Goal: Task Accomplishment & Management: Complete application form

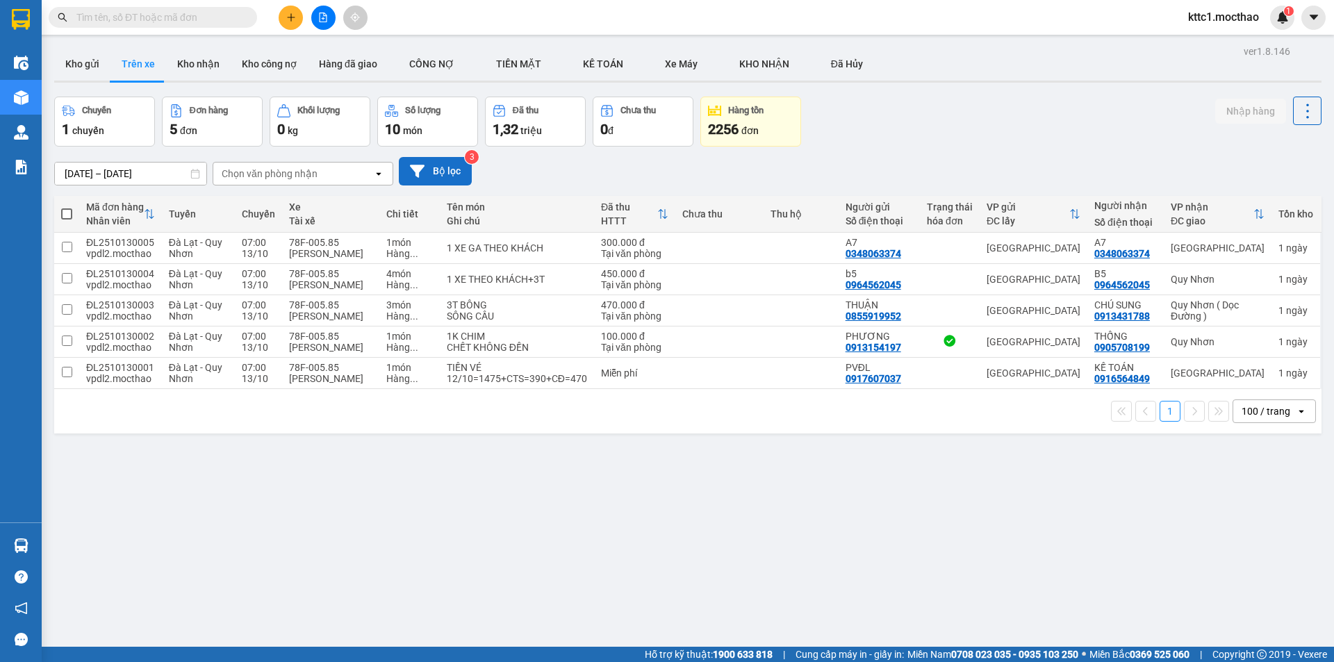
click at [431, 178] on button "Bộ lọc" at bounding box center [435, 171] width 73 height 28
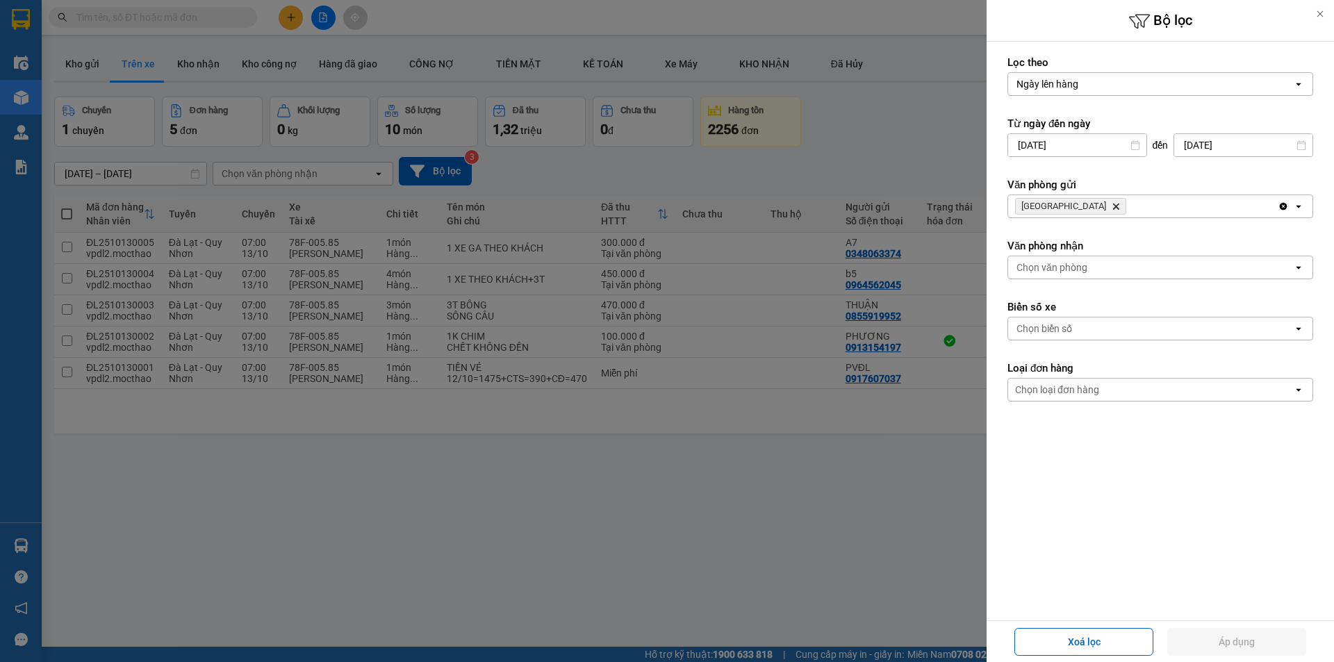
click at [1111, 204] on icon "Delete" at bounding box center [1115, 206] width 8 height 8
click at [1050, 205] on div "Chọn văn phòng" at bounding box center [1051, 206] width 71 height 14
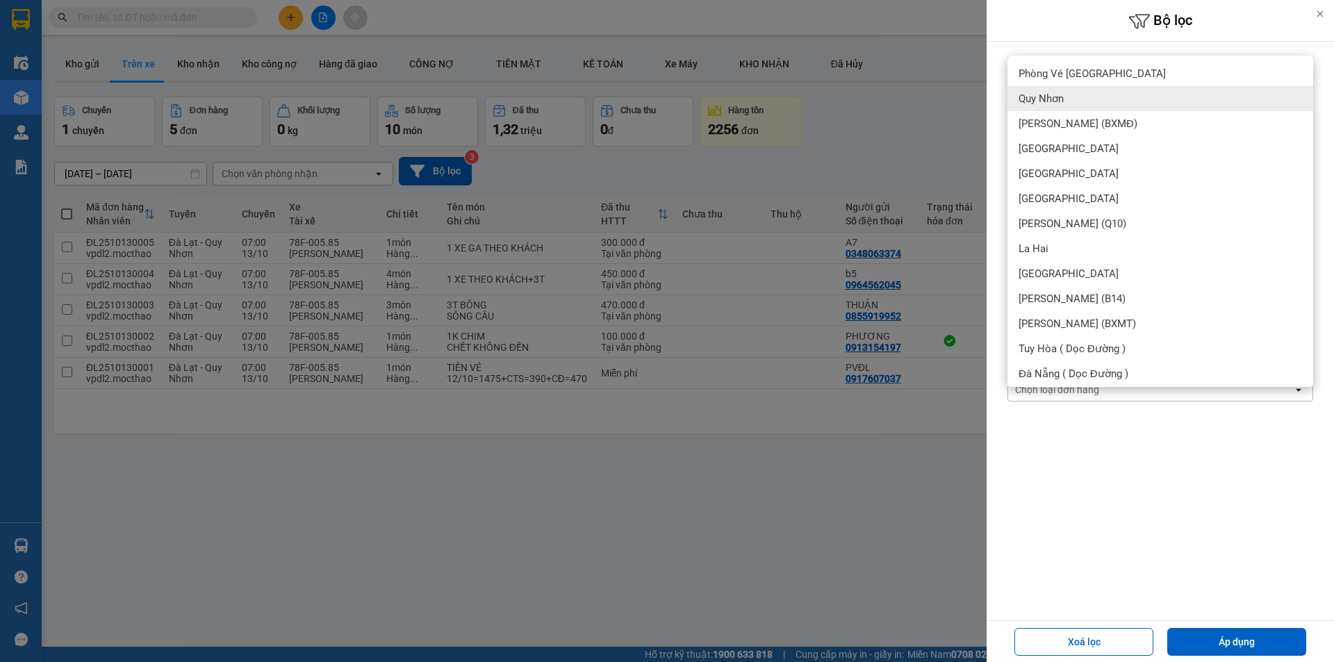
click at [1058, 97] on span "Quy Nhơn" at bounding box center [1040, 99] width 45 height 14
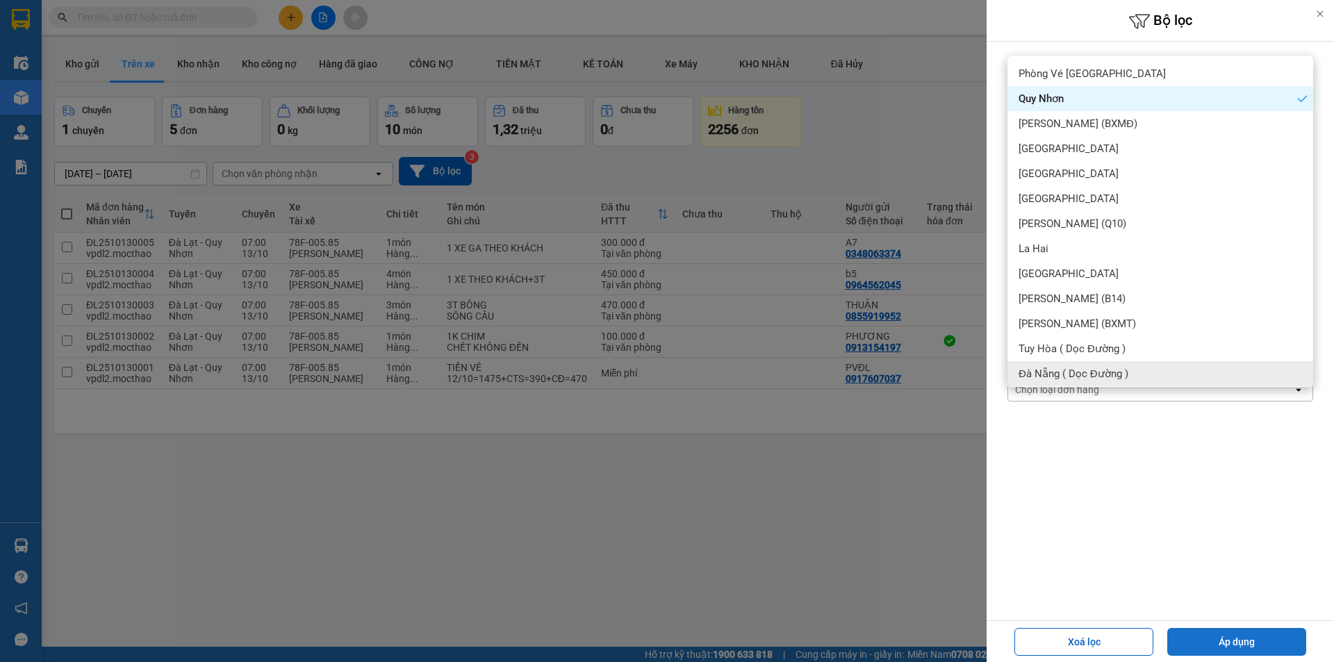
click at [1235, 642] on button "Áp dụng" at bounding box center [1236, 642] width 139 height 28
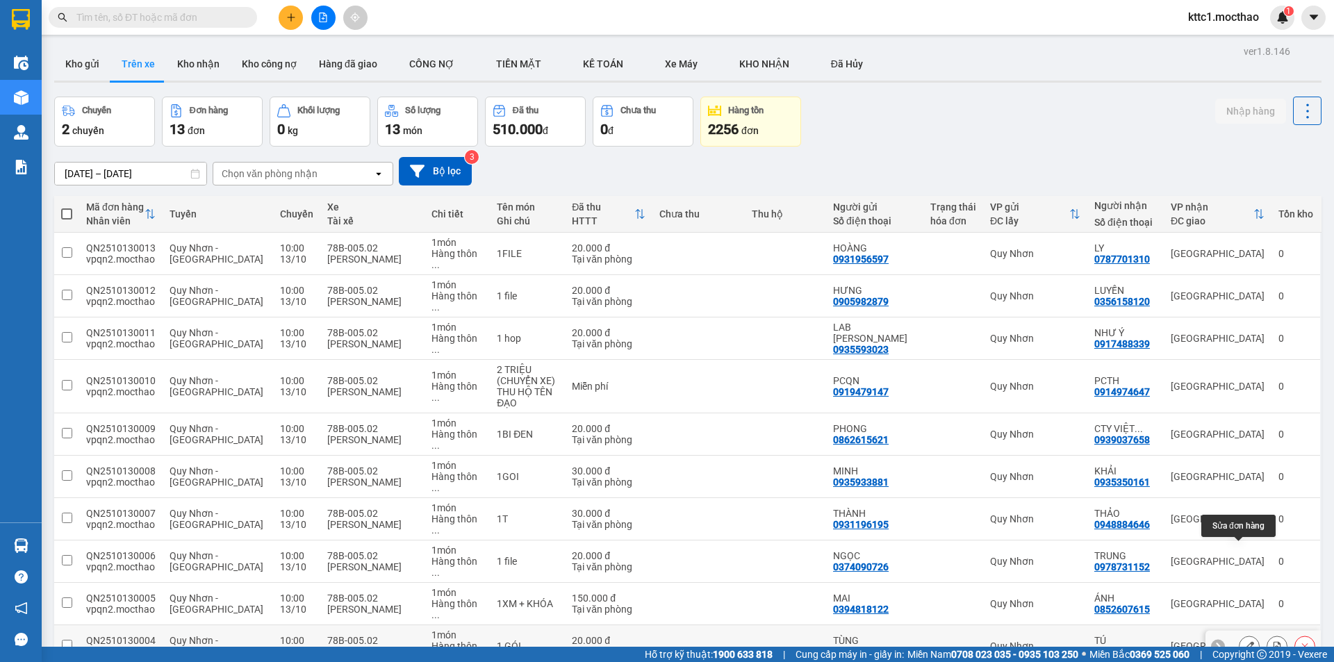
click at [1244, 641] on icon at bounding box center [1249, 646] width 10 height 10
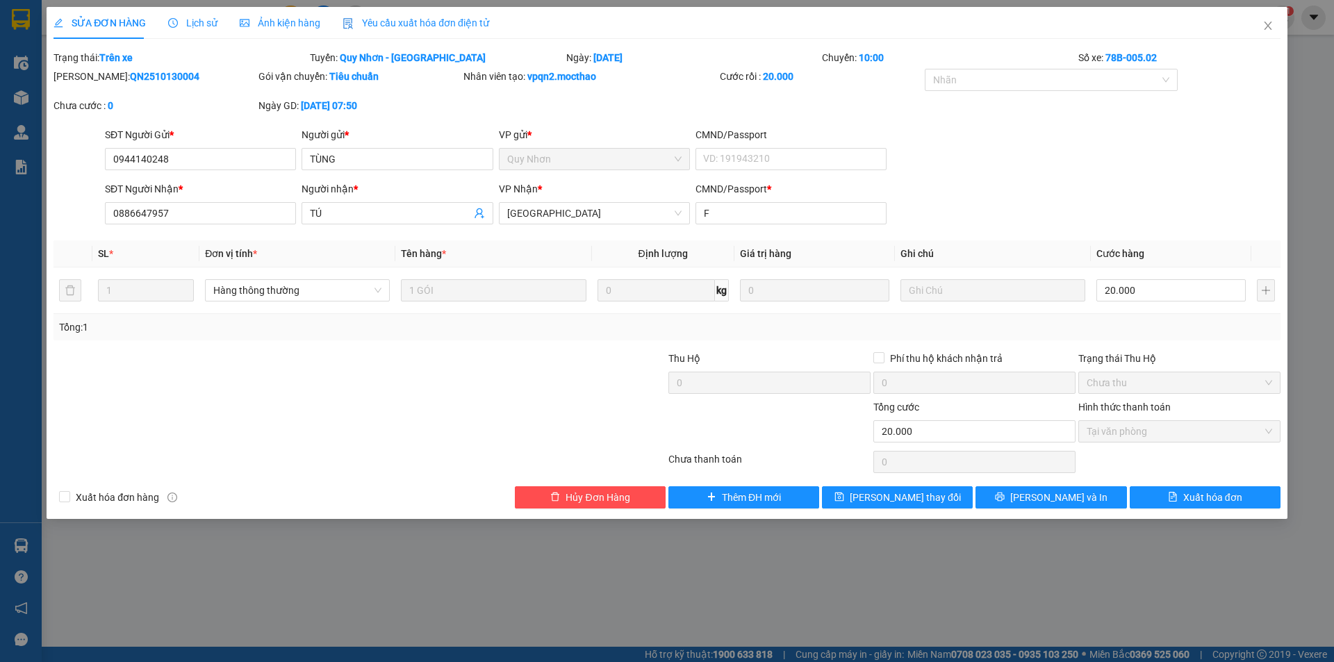
click at [447, 23] on span "Yêu cầu xuất hóa đơn điện tử" at bounding box center [415, 22] width 147 height 11
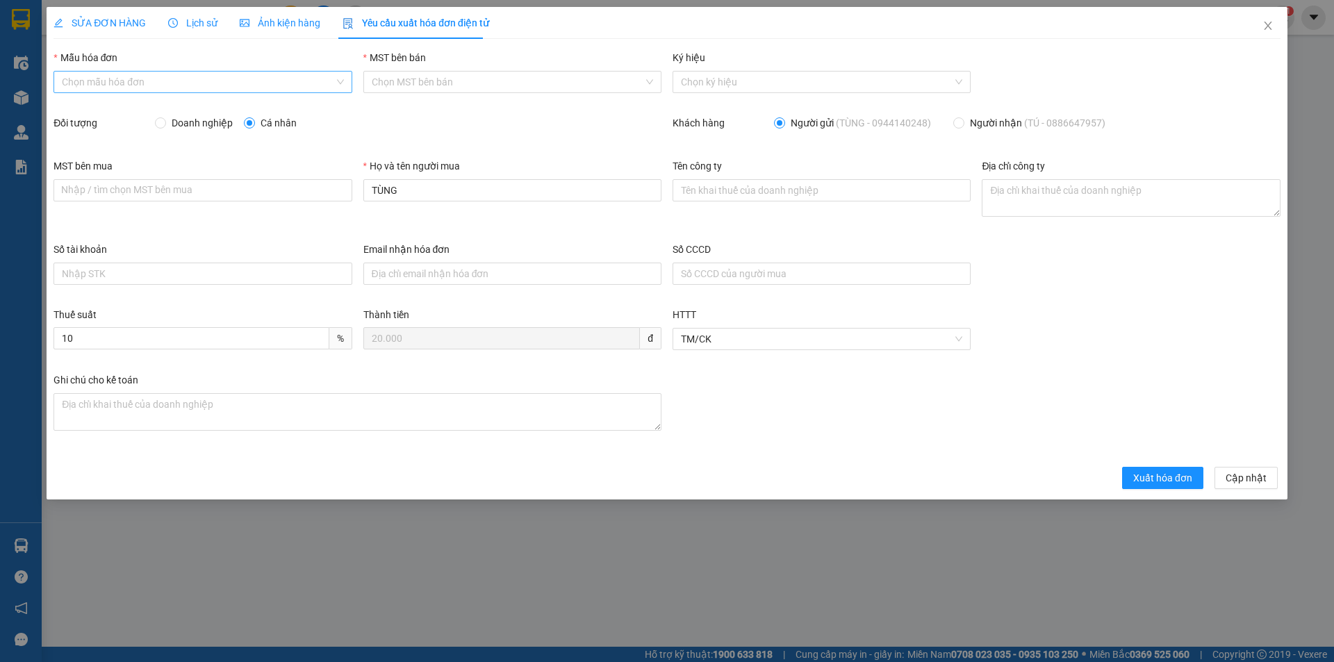
click at [143, 88] on input "Mẫu hóa đơn" at bounding box center [198, 82] width 272 height 21
click at [136, 105] on div "HĐH" at bounding box center [202, 109] width 281 height 15
type input "8"
drag, startPoint x: 422, startPoint y: 180, endPoint x: 345, endPoint y: 184, distance: 77.2
click at [345, 184] on div "MST bên mua Nhập / tìm chọn MST bên mua Họ và tên người mua TÙNG Tên công ty Đị…" at bounding box center [667, 199] width 1238 height 83
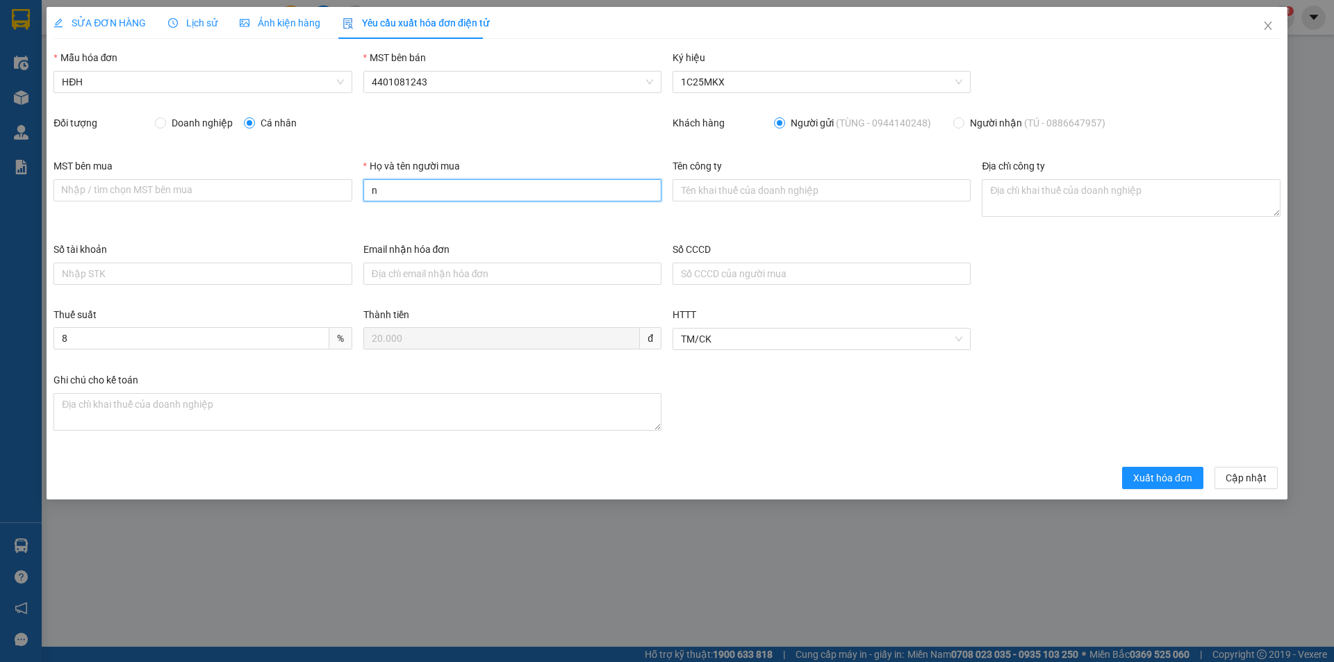
type input "Người mua không lấy hóa đơn"
click at [1154, 479] on span "Xuất hóa đơn" at bounding box center [1162, 477] width 59 height 15
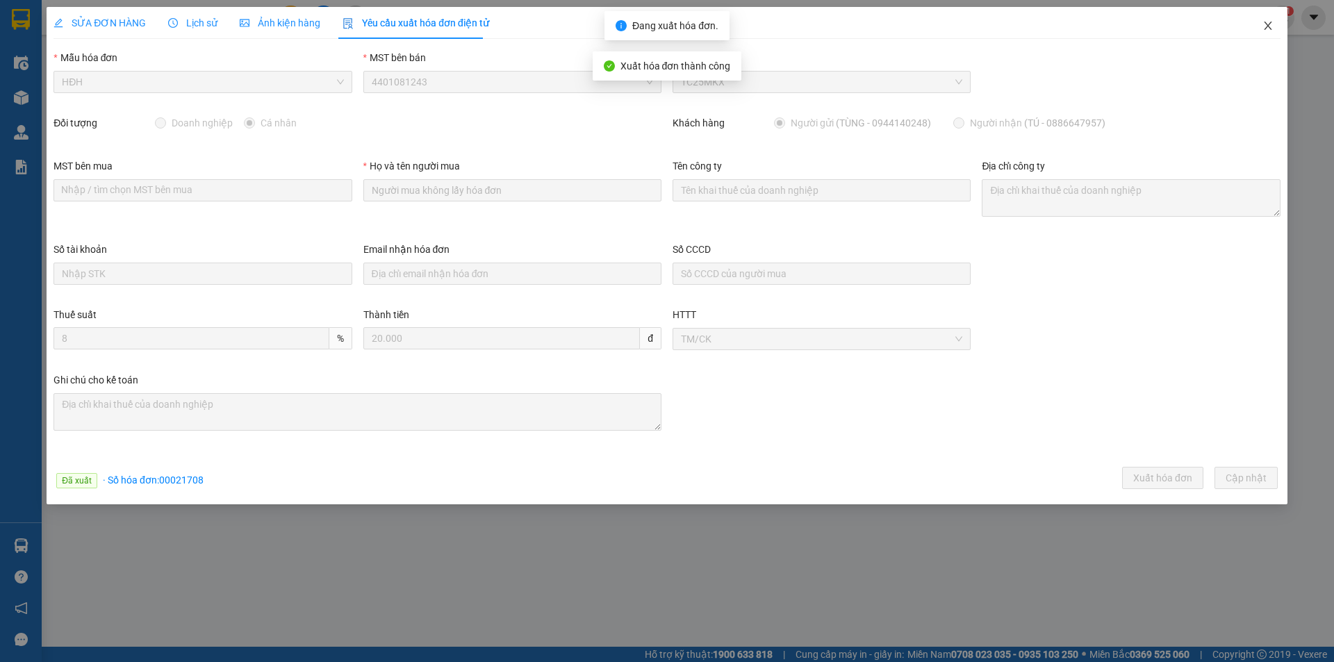
click at [1265, 25] on icon "close" at bounding box center [1267, 25] width 11 height 11
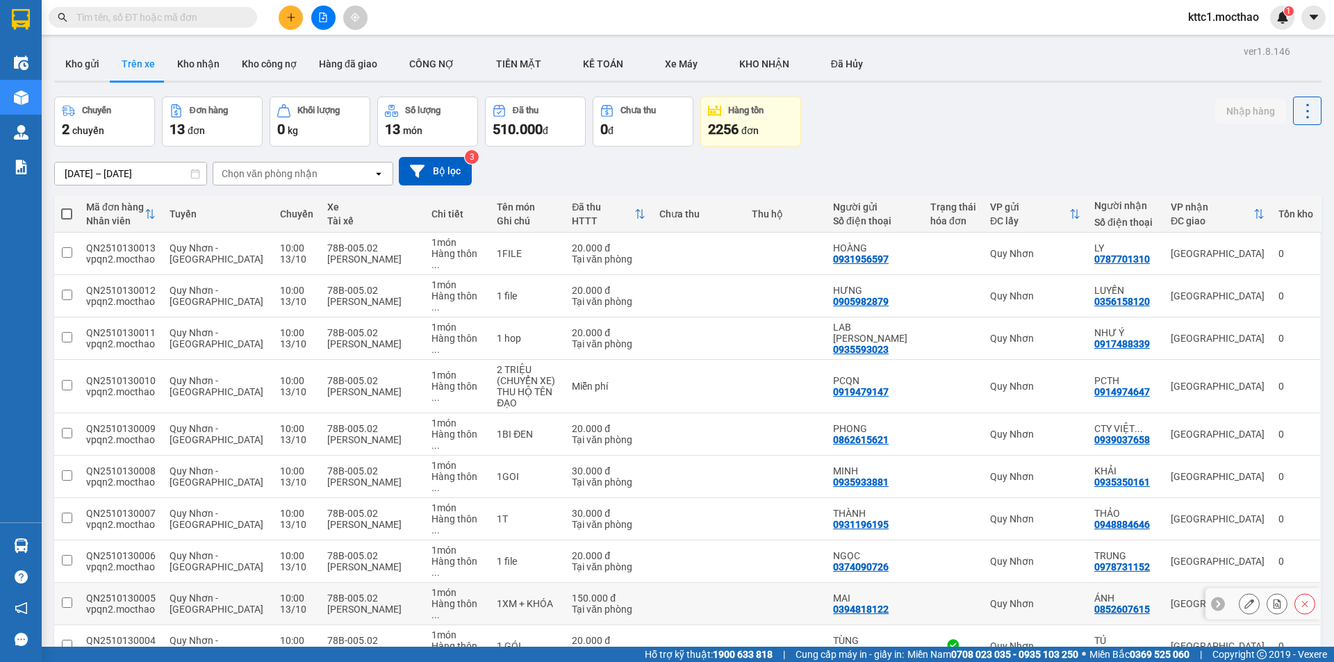
click at [1244, 599] on icon at bounding box center [1249, 604] width 10 height 10
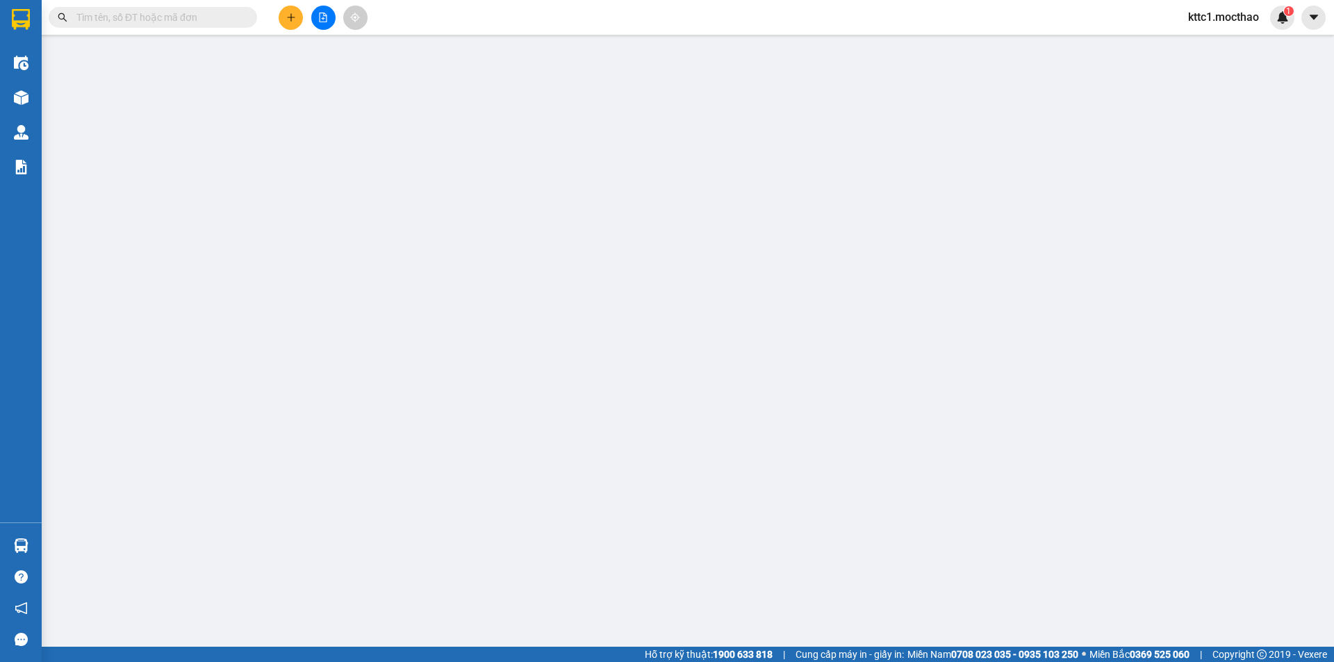
type input "0394818122"
type input "MAI"
type input "0852607615"
type input "ÁNH"
type input "H"
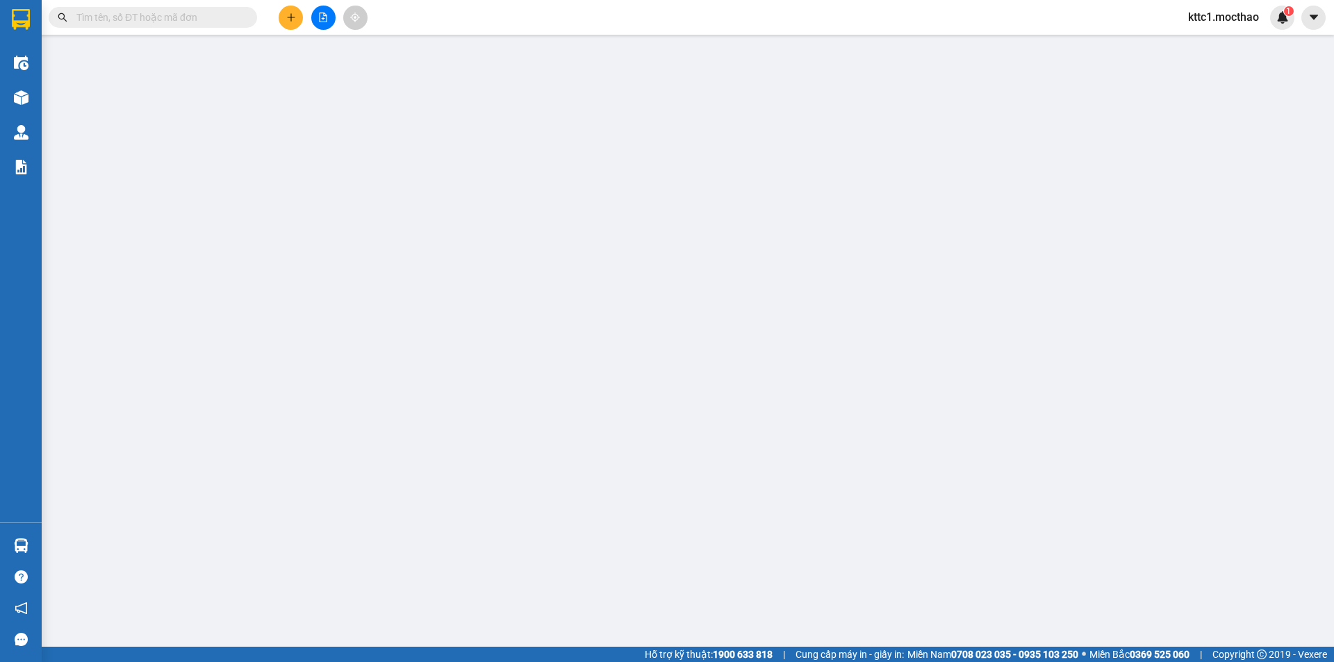
type input "0"
type input "150.000"
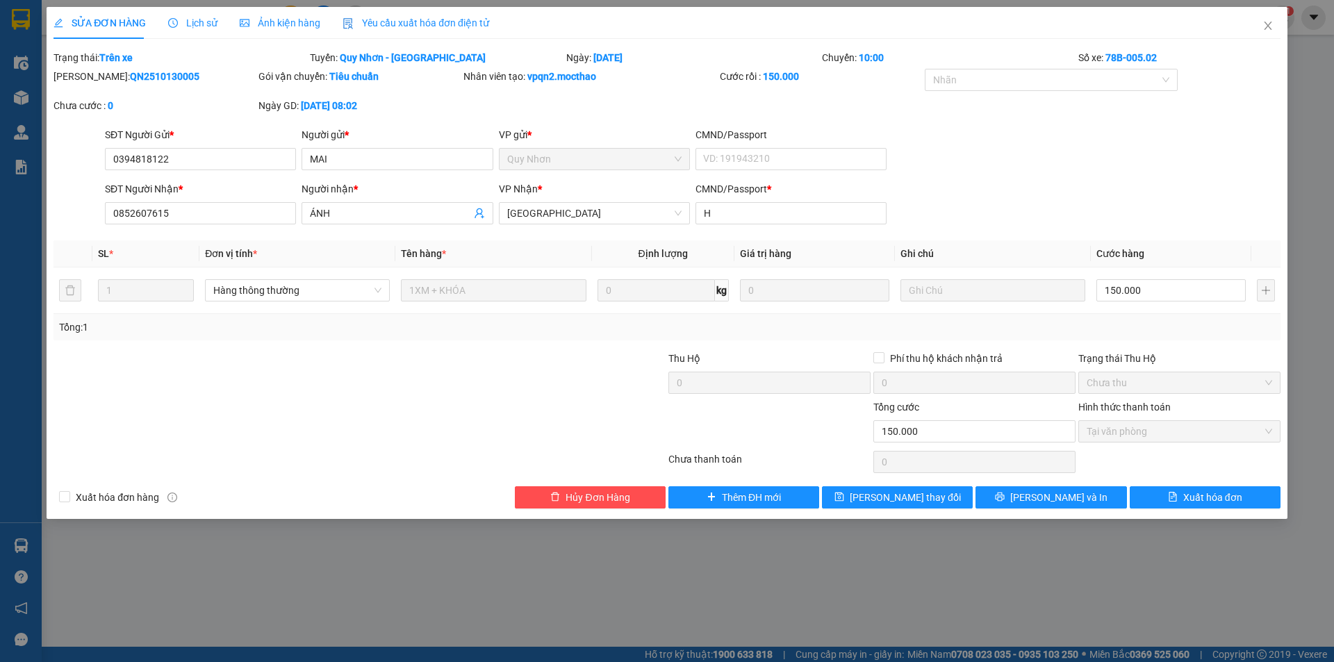
click at [417, 22] on span "Yêu cầu xuất hóa đơn điện tử" at bounding box center [415, 22] width 147 height 11
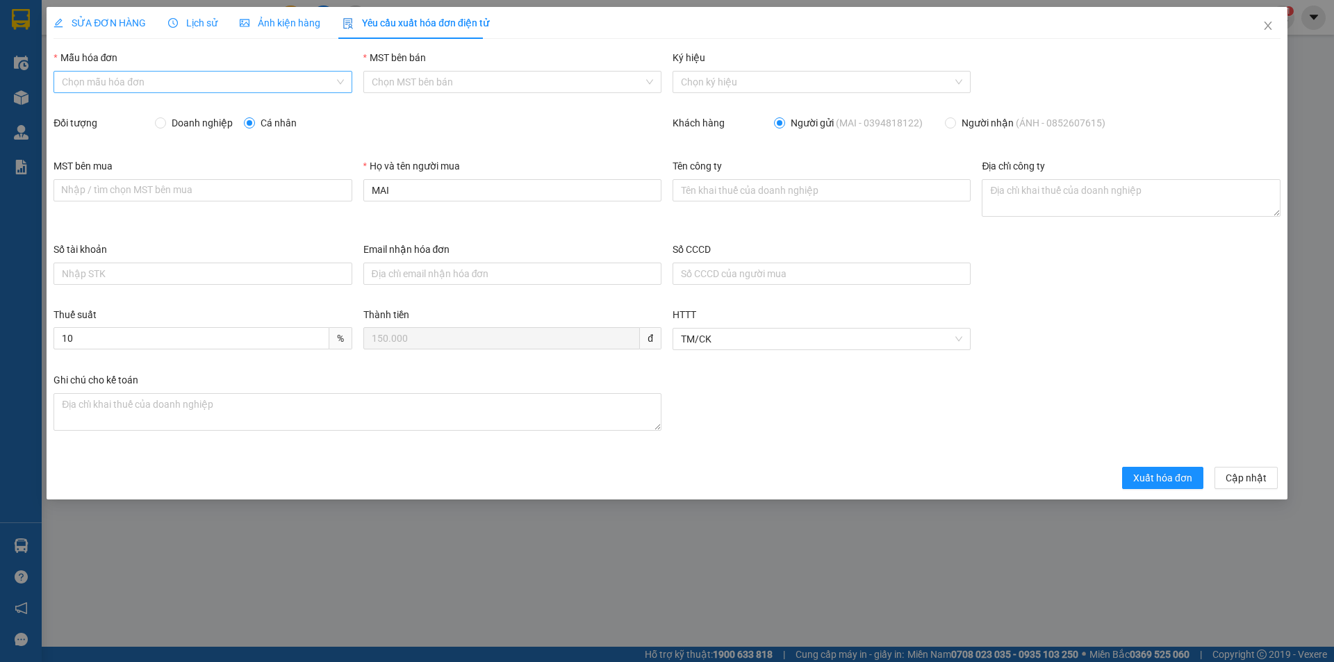
click at [193, 81] on input "Mẫu hóa đơn" at bounding box center [198, 82] width 272 height 21
drag, startPoint x: 178, startPoint y: 110, endPoint x: 185, endPoint y: 117, distance: 10.3
click at [178, 111] on div "HĐH" at bounding box center [202, 109] width 281 height 15
type input "8"
drag, startPoint x: 401, startPoint y: 188, endPoint x: 339, endPoint y: 183, distance: 62.7
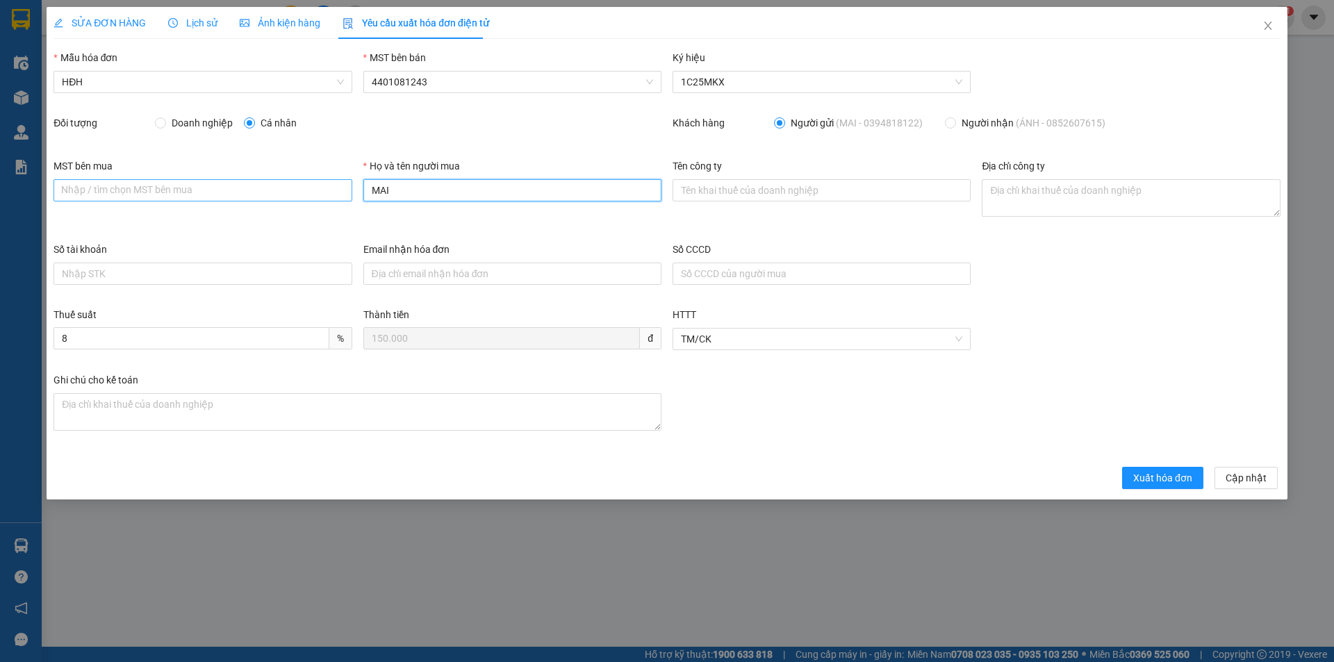
click at [339, 183] on div "MST bên mua Nhập / tìm chọn MST bên mua Họ và tên người mua MAI Tên công ty Địa…" at bounding box center [667, 199] width 1238 height 83
type input "Người mua không lấy hóa đơn"
click at [1141, 479] on span "Xuất hóa đơn" at bounding box center [1162, 477] width 59 height 15
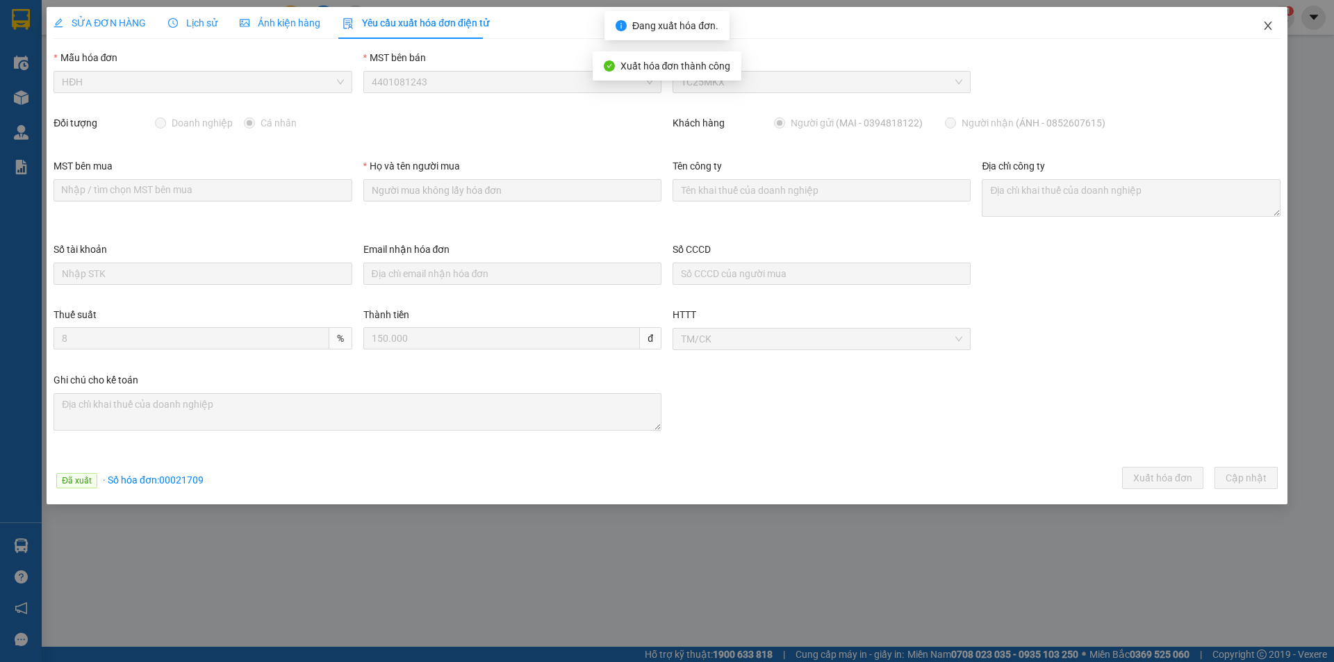
click at [1270, 26] on icon "close" at bounding box center [1267, 25] width 11 height 11
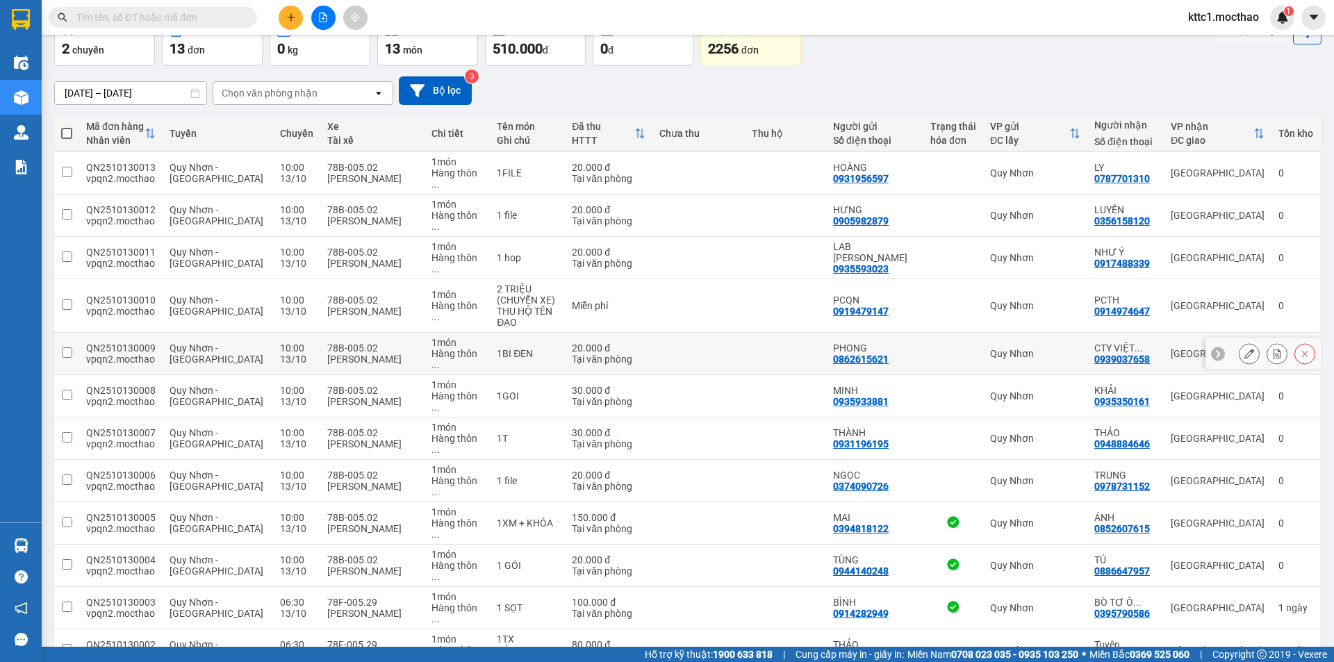
scroll to position [83, 0]
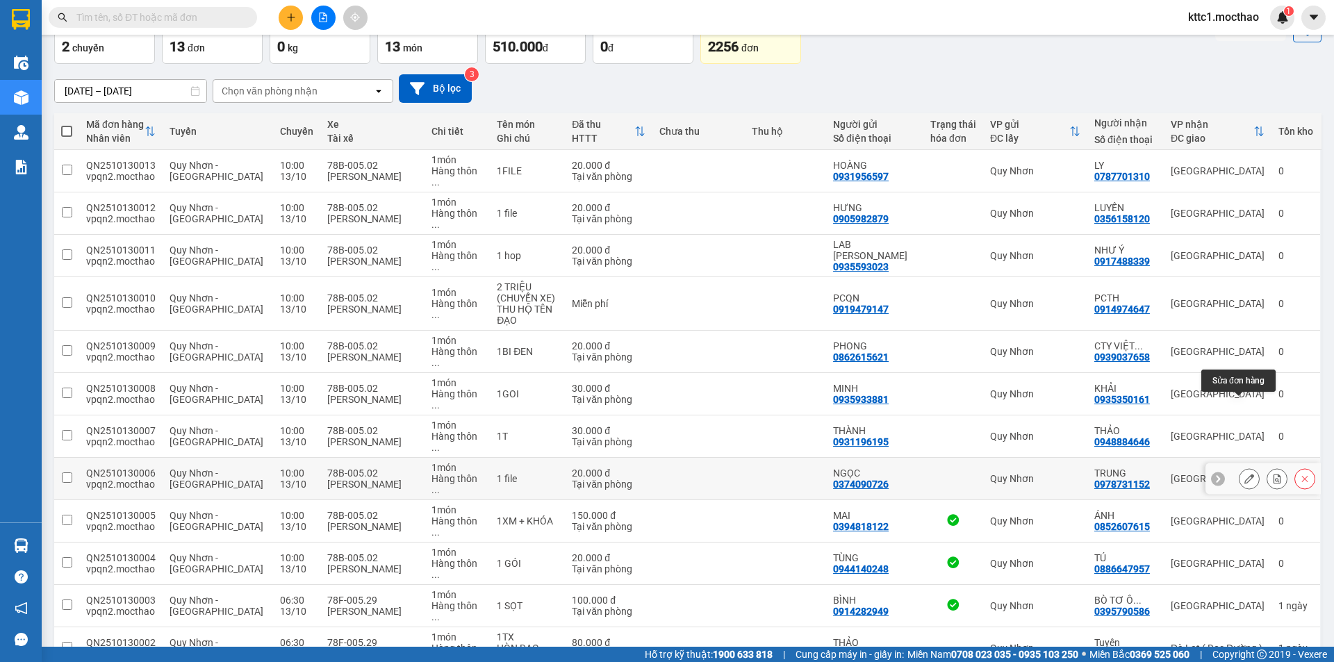
click at [1244, 474] on icon at bounding box center [1249, 479] width 10 height 10
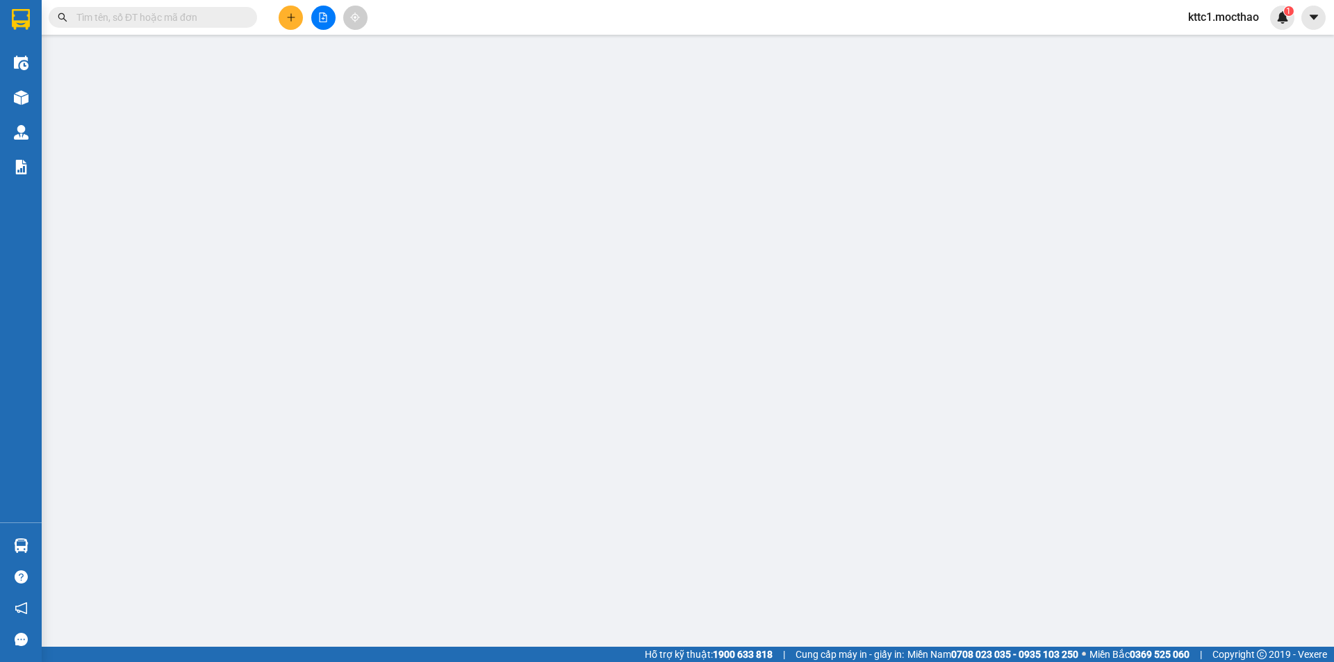
type input "0374090726"
type input "NGỌC"
type input "0978731152"
type input "TRUNG"
type input "a"
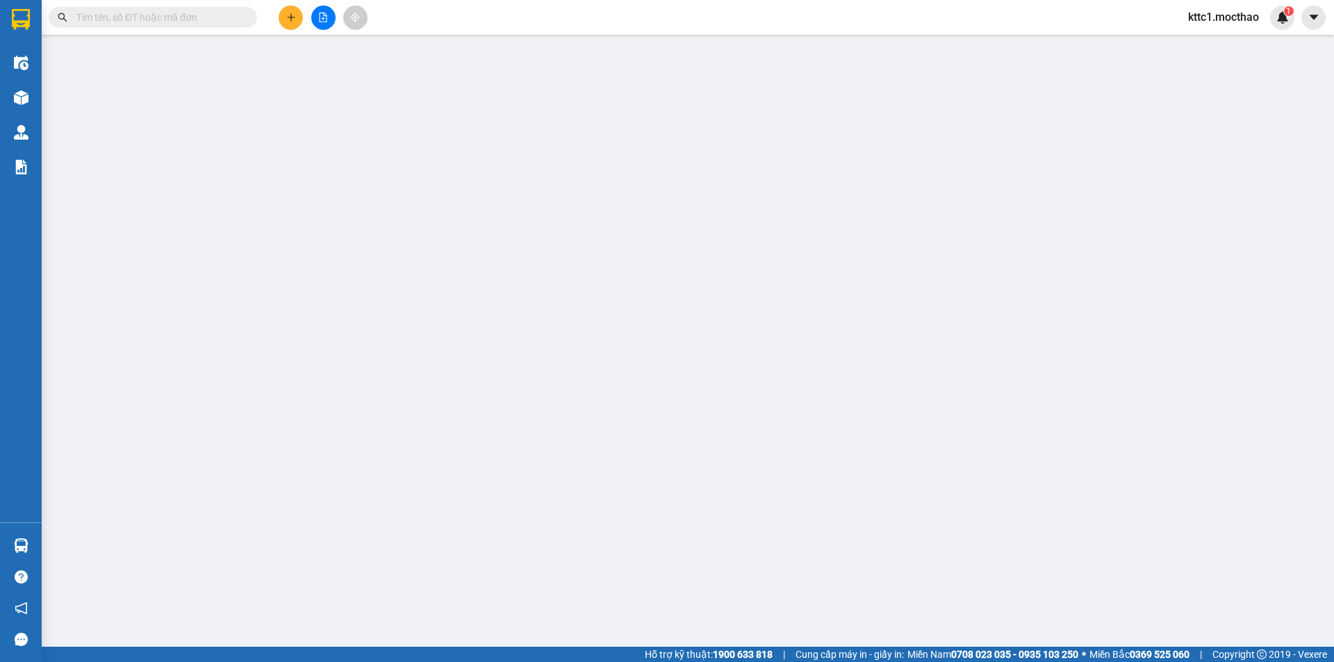
type input "0"
type input "20.000"
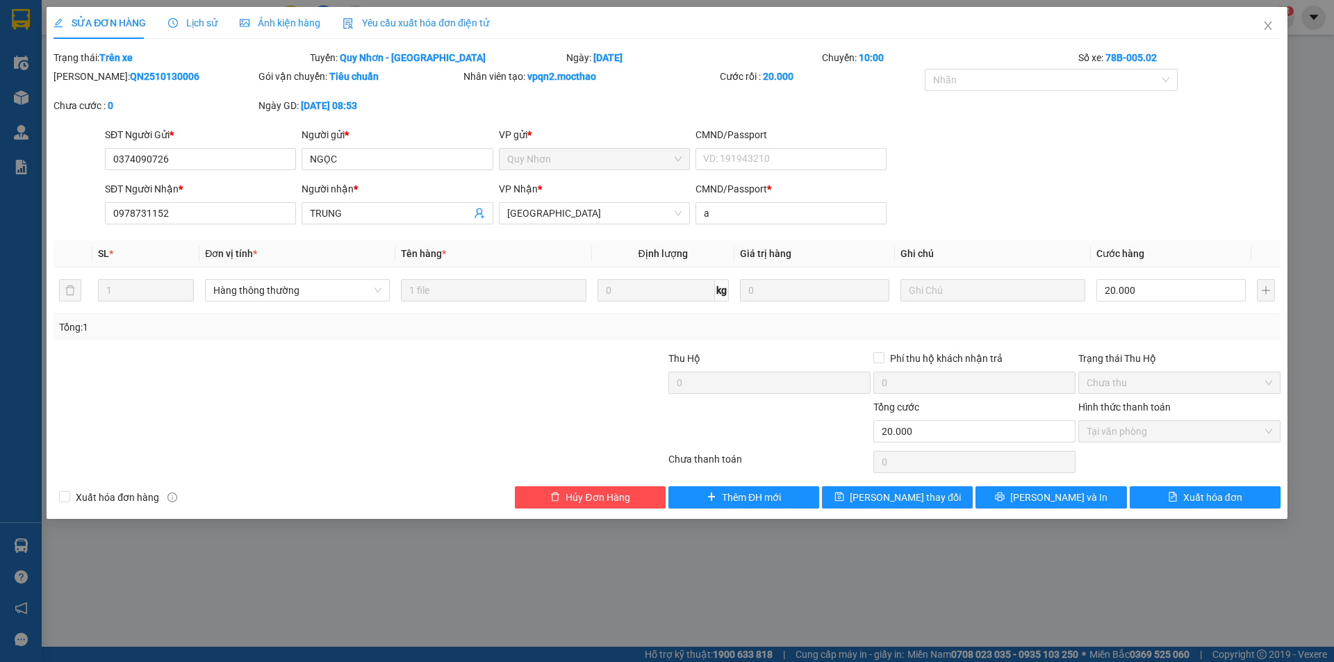
click at [431, 18] on span "Yêu cầu xuất hóa đơn điện tử" at bounding box center [415, 22] width 147 height 11
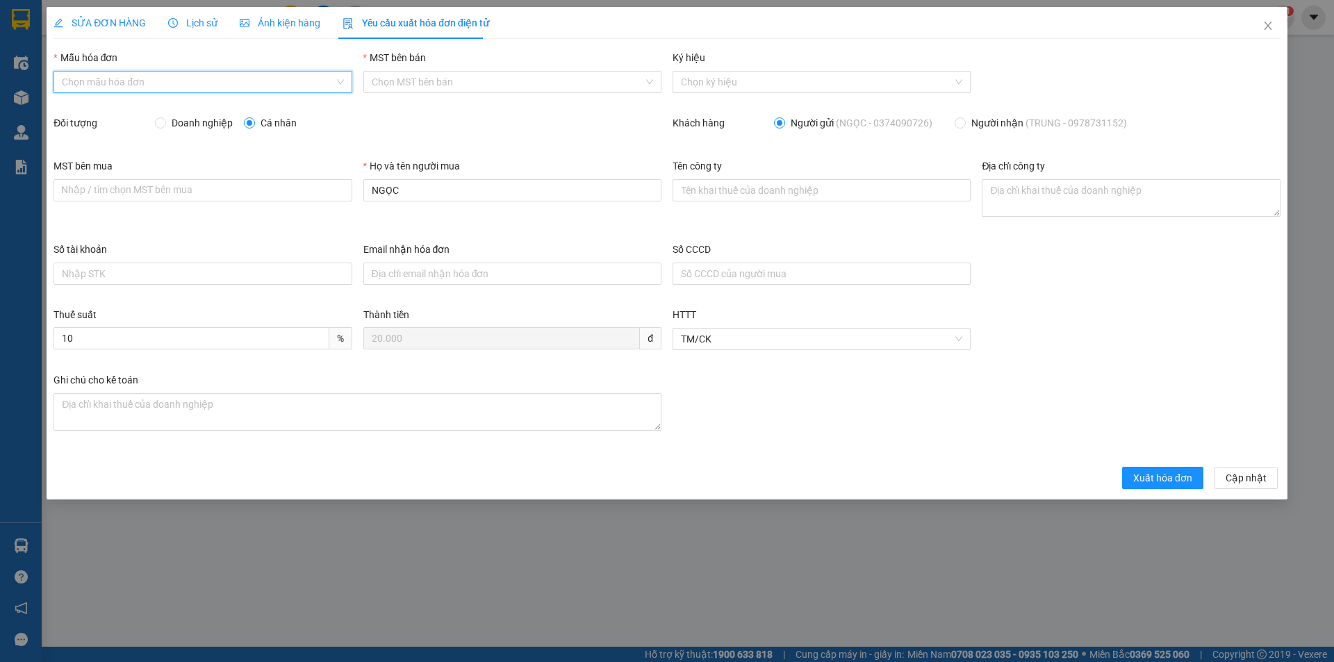
click at [125, 81] on input "Mẫu hóa đơn" at bounding box center [198, 82] width 272 height 21
click at [113, 108] on div "HĐH" at bounding box center [202, 109] width 281 height 15
type input "8"
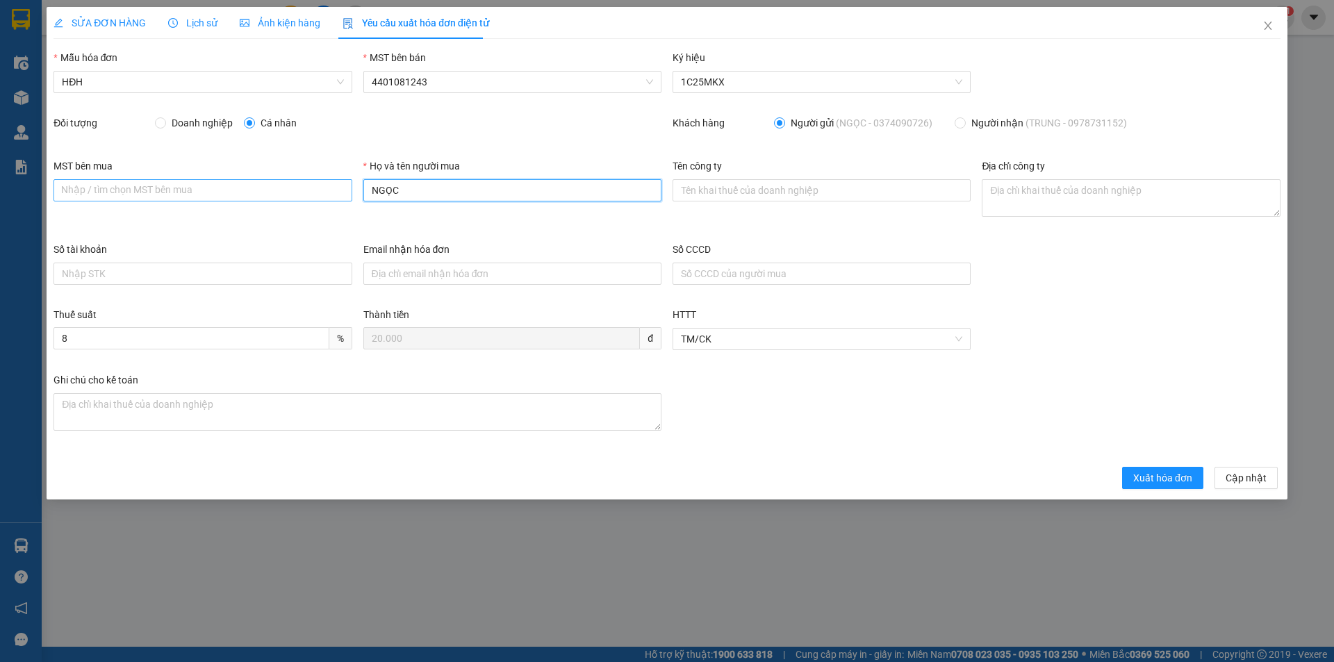
drag, startPoint x: 426, startPoint y: 194, endPoint x: 336, endPoint y: 199, distance: 91.1
click at [336, 199] on div "MST bên mua Nhập / tìm chọn MST bên mua Họ và tên người mua NGỌC Tên công ty Đị…" at bounding box center [667, 199] width 1238 height 83
type input "Người mua không lấy hóa đơn"
click at [1156, 482] on span "Xuất hóa đơn" at bounding box center [1162, 477] width 59 height 15
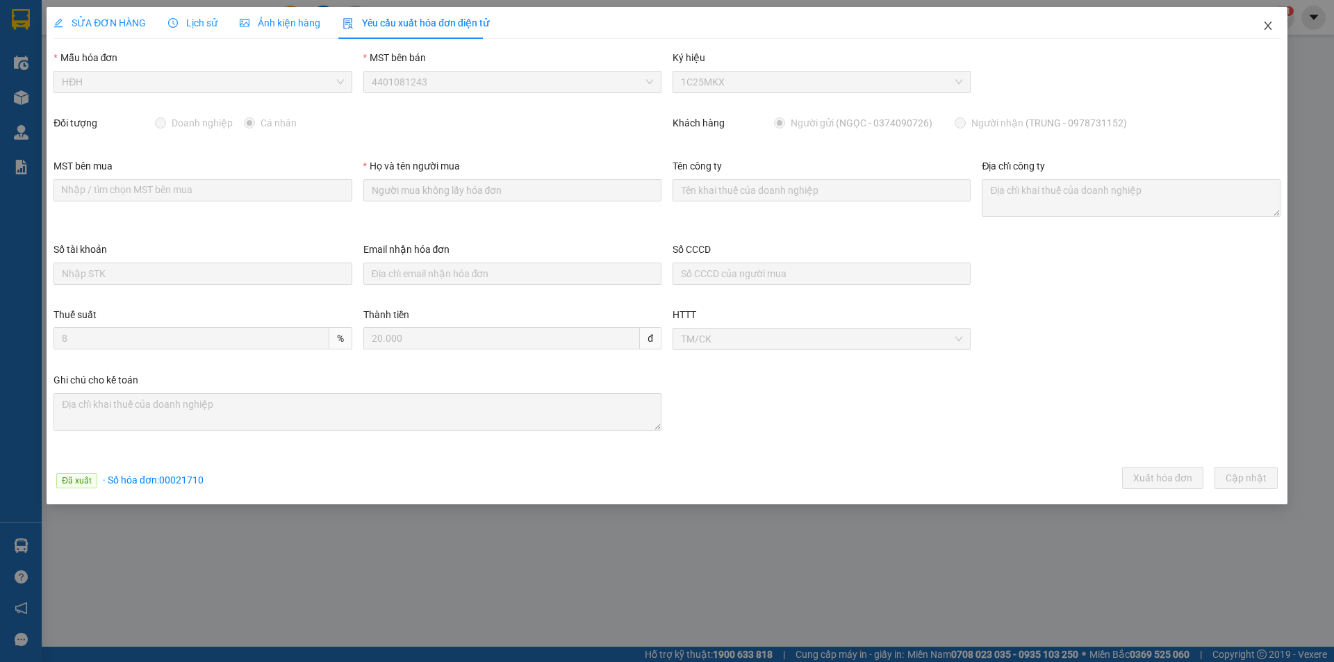
click at [1264, 27] on icon "close" at bounding box center [1267, 25] width 11 height 11
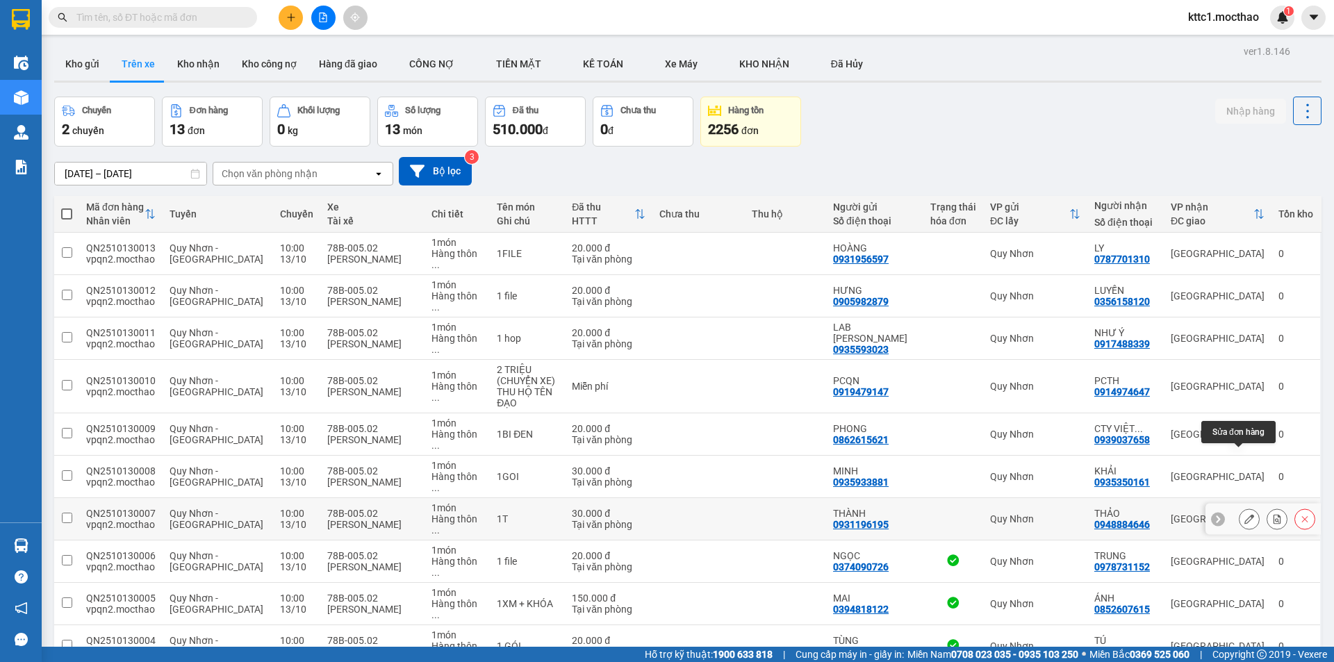
click at [1239, 507] on button at bounding box center [1248, 519] width 19 height 24
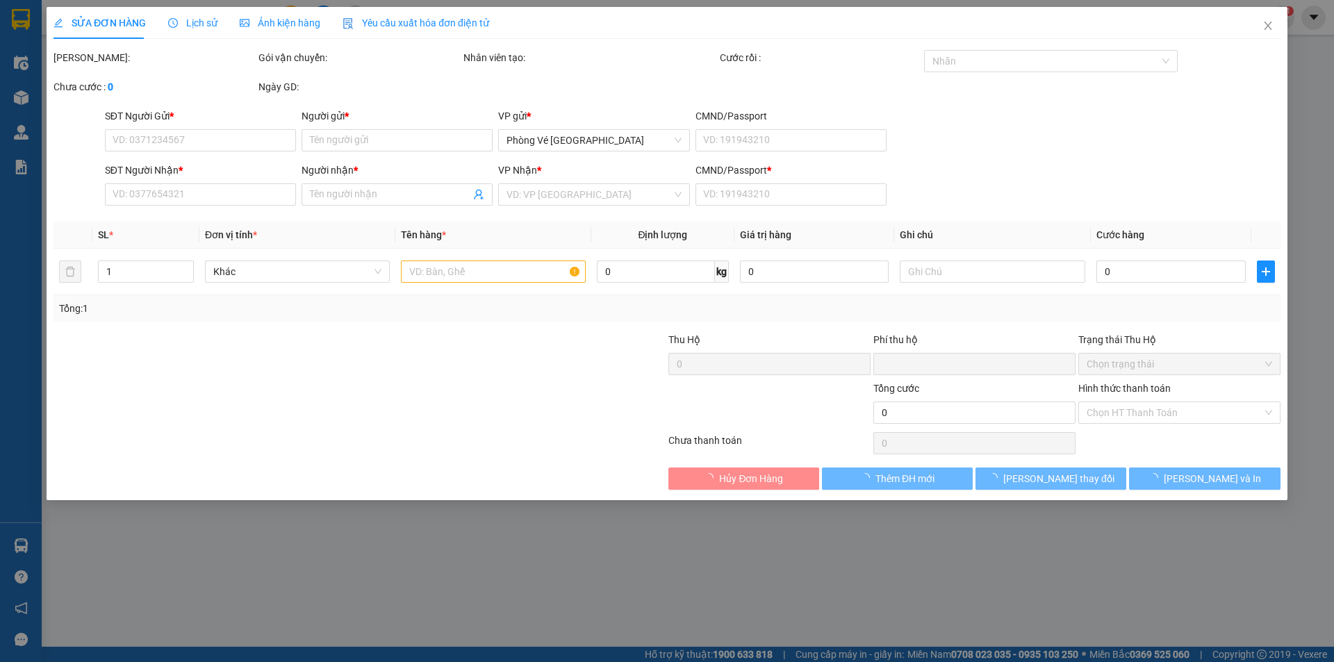
type input "0931196195"
type input "THÀNH"
type input "0948884646"
type input "THẢO"
type input "a"
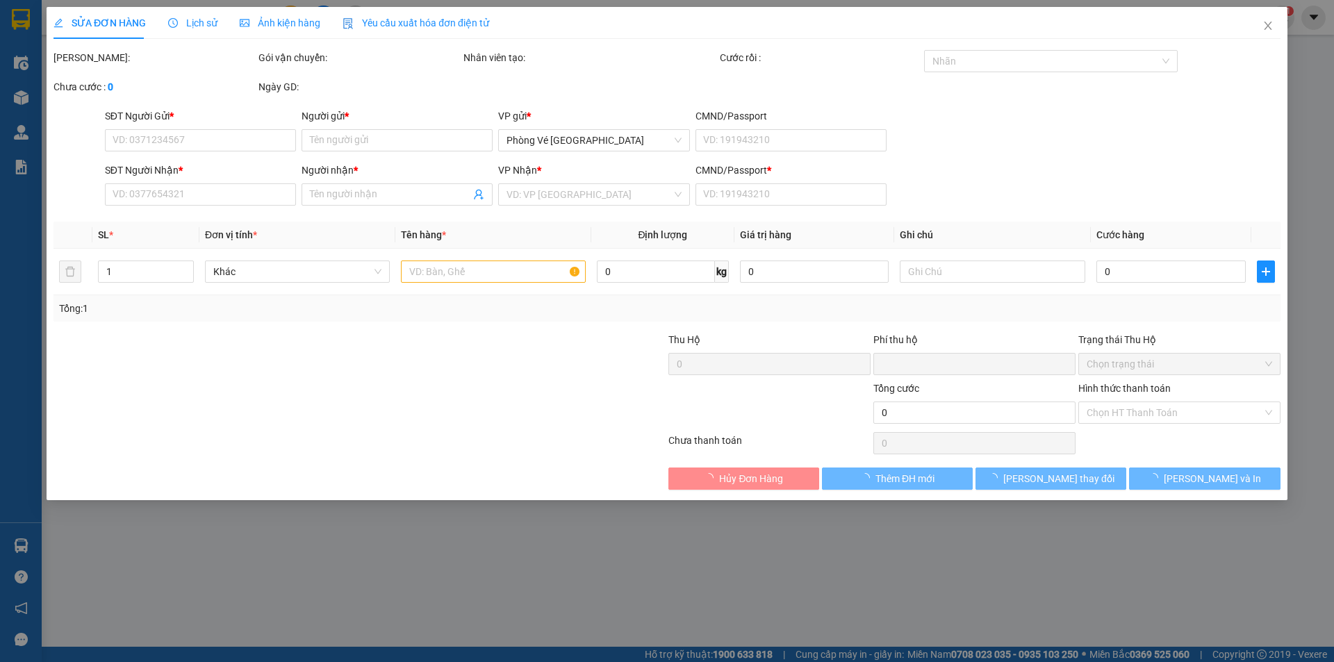
type input "0"
type input "30.000"
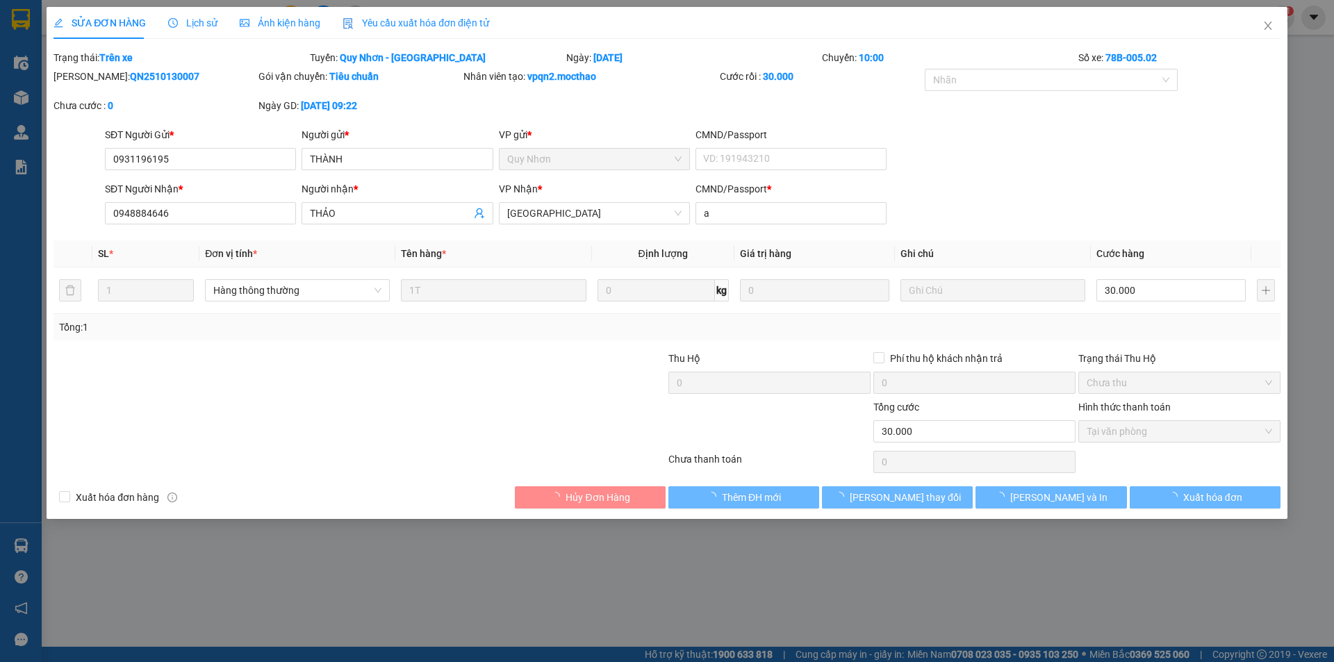
click at [424, 24] on span "Yêu cầu xuất hóa đơn điện tử" at bounding box center [415, 22] width 147 height 11
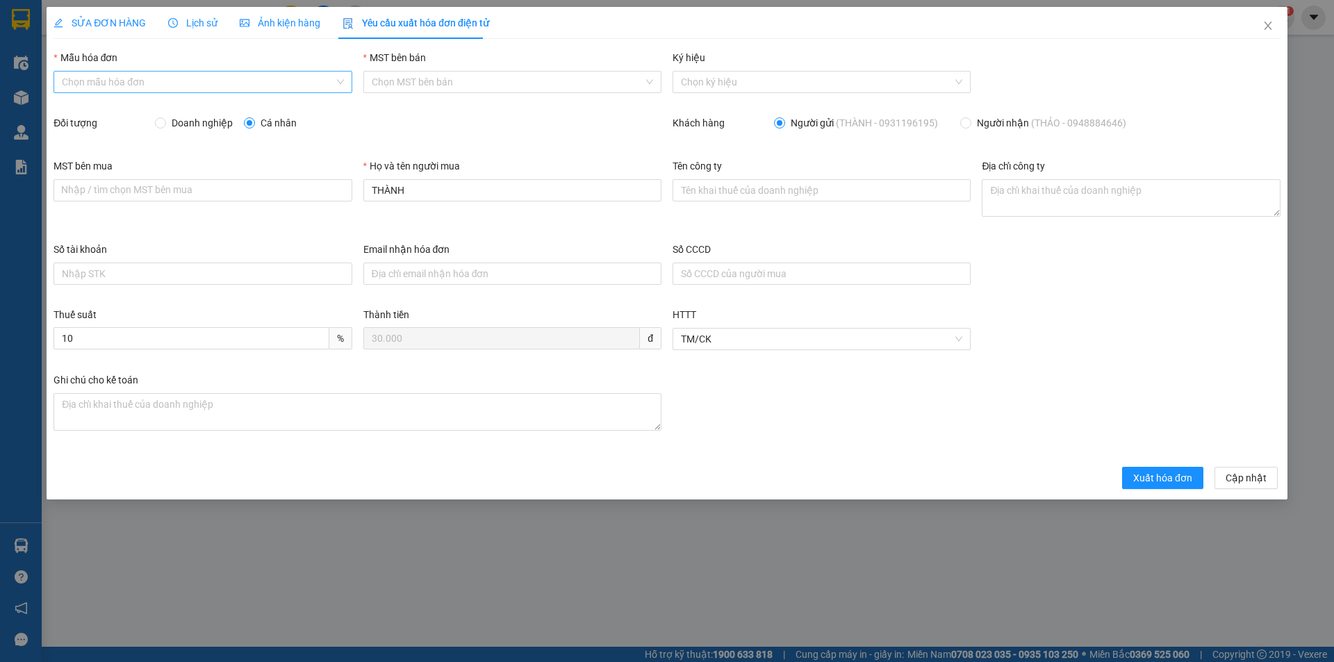
click at [160, 75] on input "Mẫu hóa đơn" at bounding box center [198, 82] width 272 height 21
click at [140, 106] on div "HĐH" at bounding box center [202, 109] width 281 height 15
type input "8"
drag, startPoint x: 457, startPoint y: 193, endPoint x: 324, endPoint y: 196, distance: 132.7
click at [333, 198] on div "MST bên mua Nhập / tìm chọn MST bên mua Họ và tên người mua THÀNH Tên công ty Đ…" at bounding box center [667, 199] width 1238 height 83
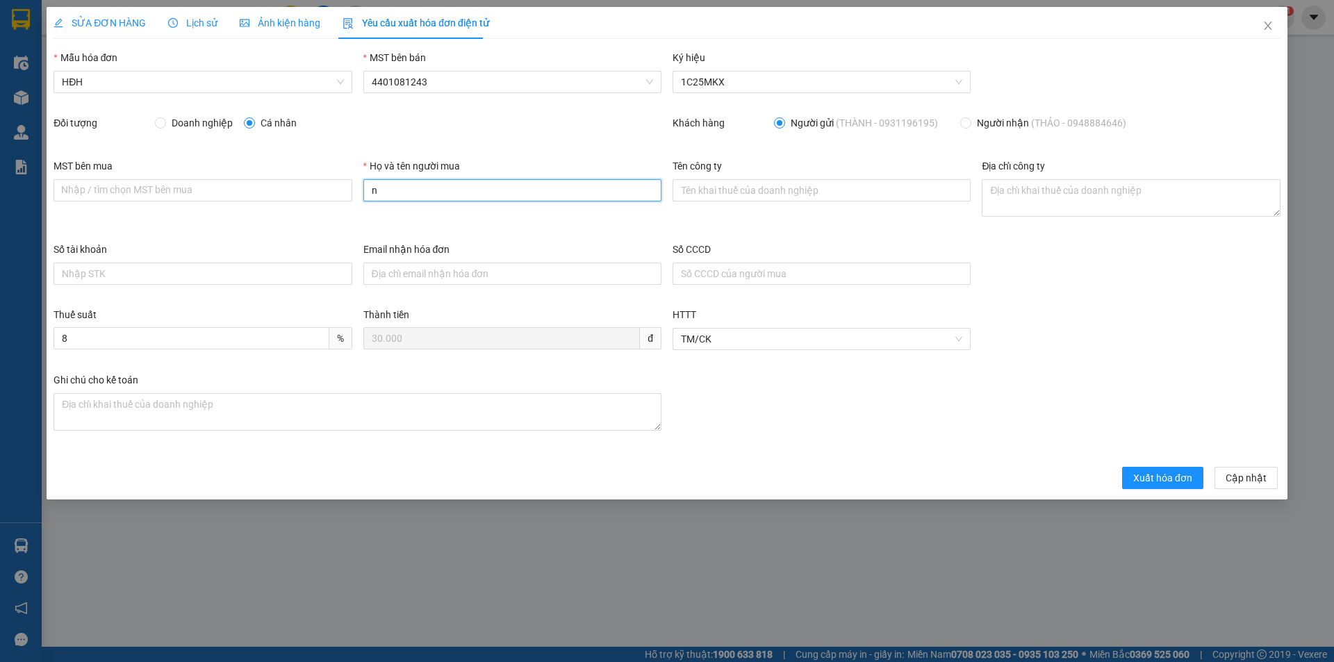
type input "Người mua không lấy hóa đơn"
click at [1161, 472] on span "Xuất hóa đơn" at bounding box center [1162, 477] width 59 height 15
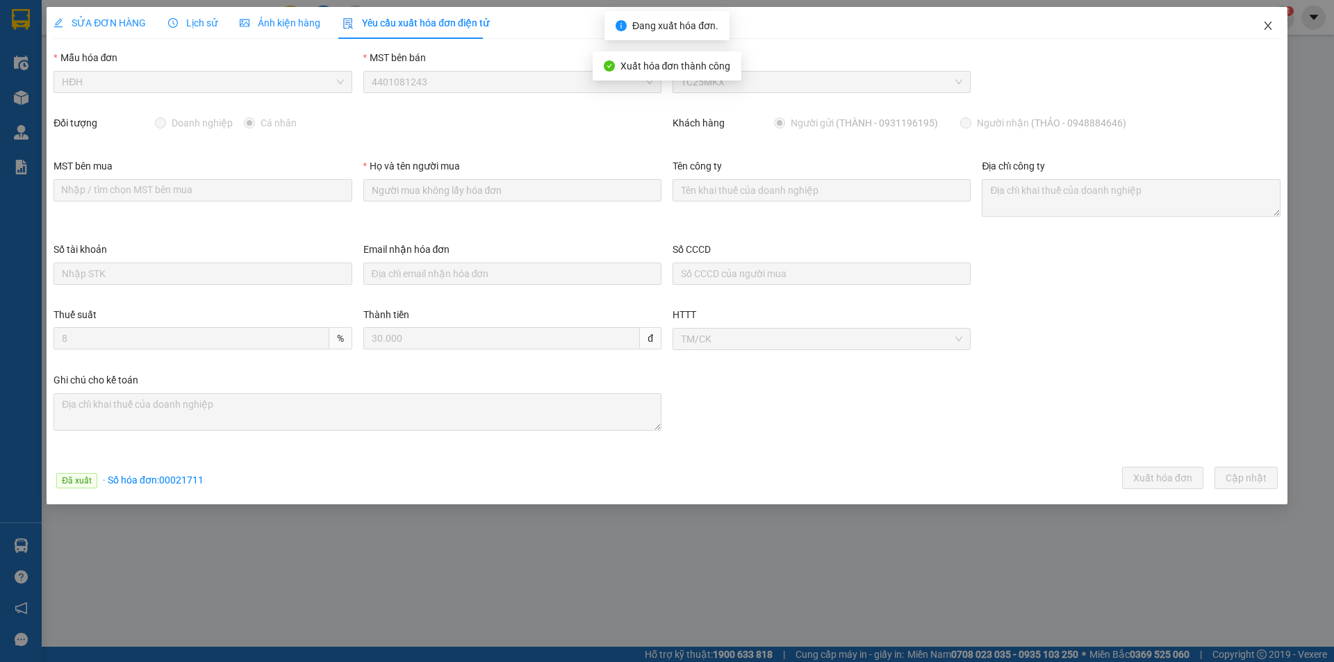
click at [1266, 23] on icon "close" at bounding box center [1267, 25] width 11 height 11
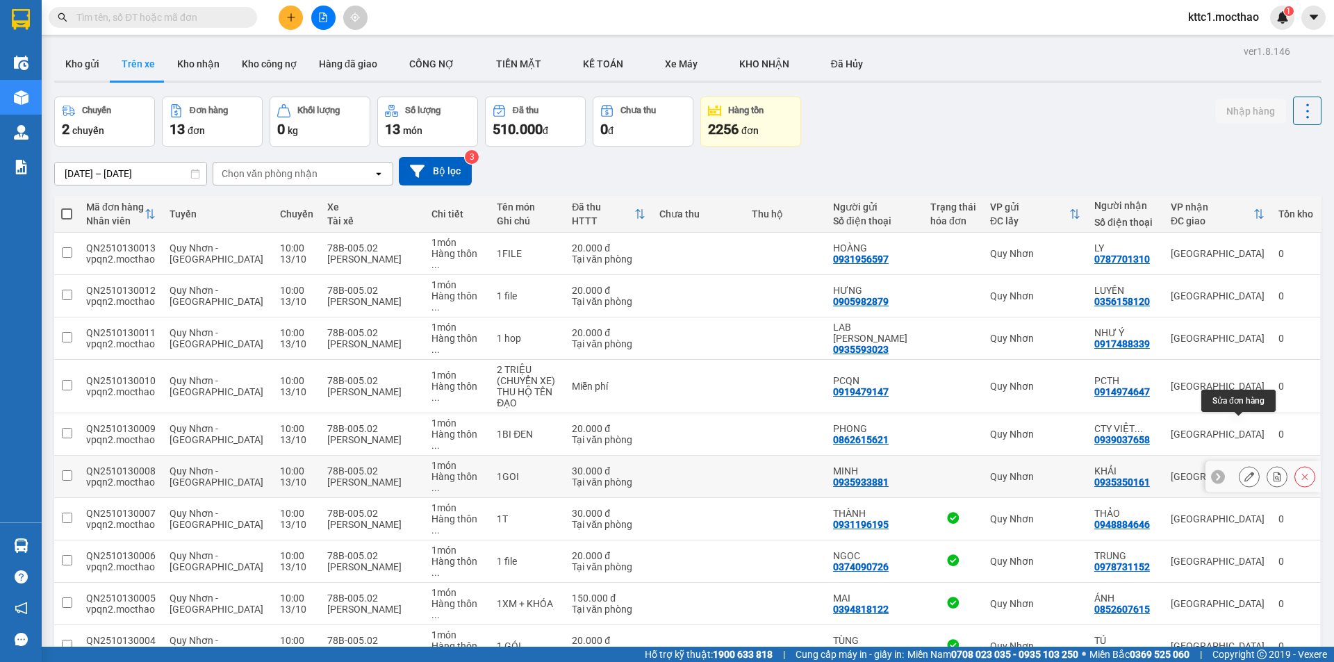
click at [1244, 472] on icon at bounding box center [1249, 477] width 10 height 10
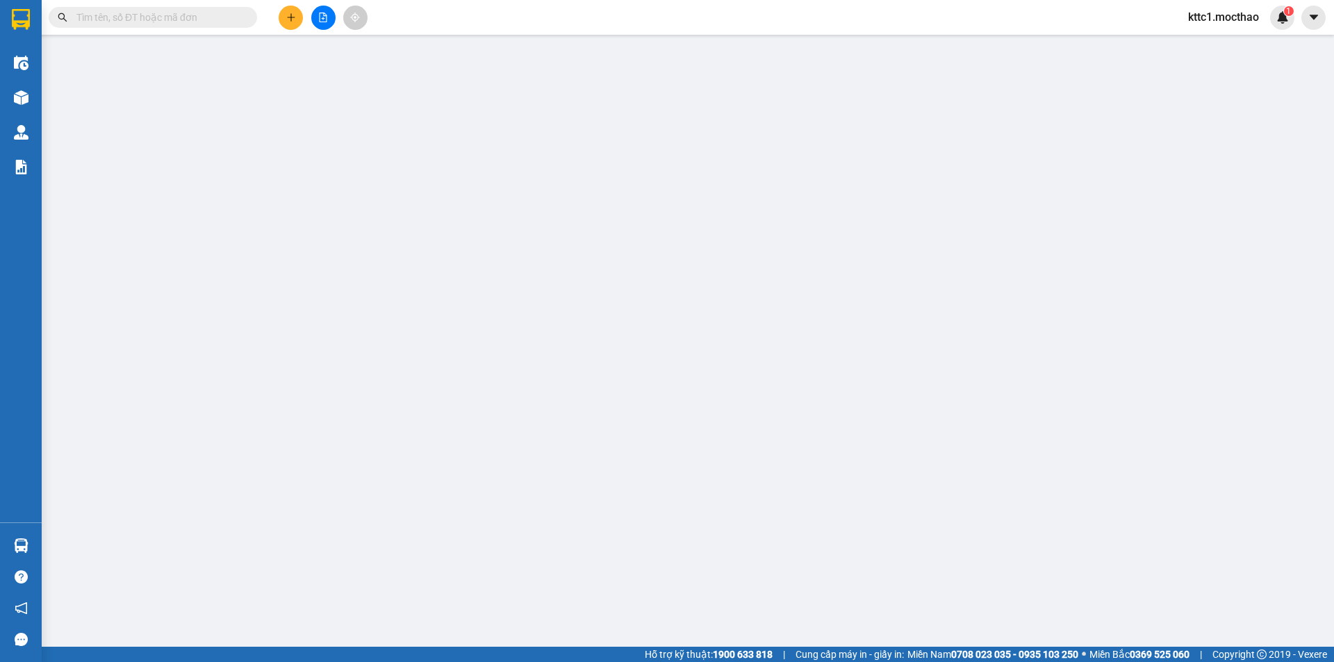
type input "0935933881"
type input "MINH"
type input "0935350161"
type input "KHẢI"
type input "M"
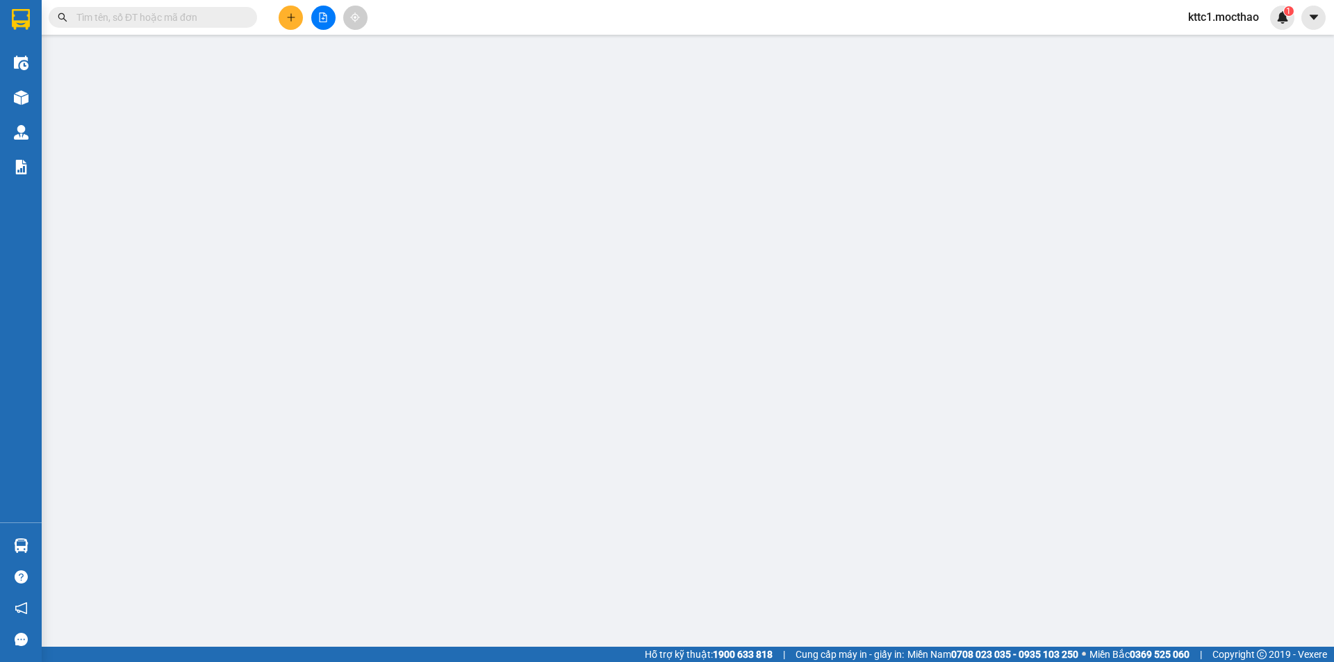
type input "0"
type input "30.000"
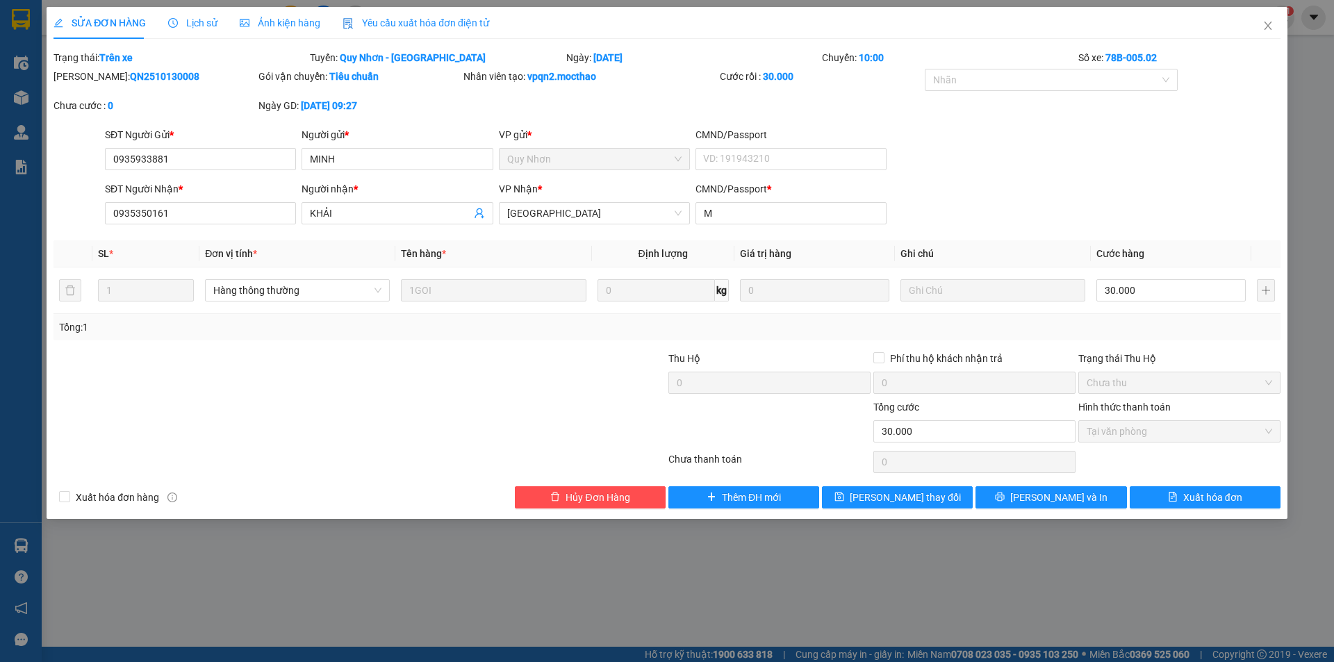
click at [386, 17] on span "Yêu cầu xuất hóa đơn điện tử" at bounding box center [415, 22] width 147 height 11
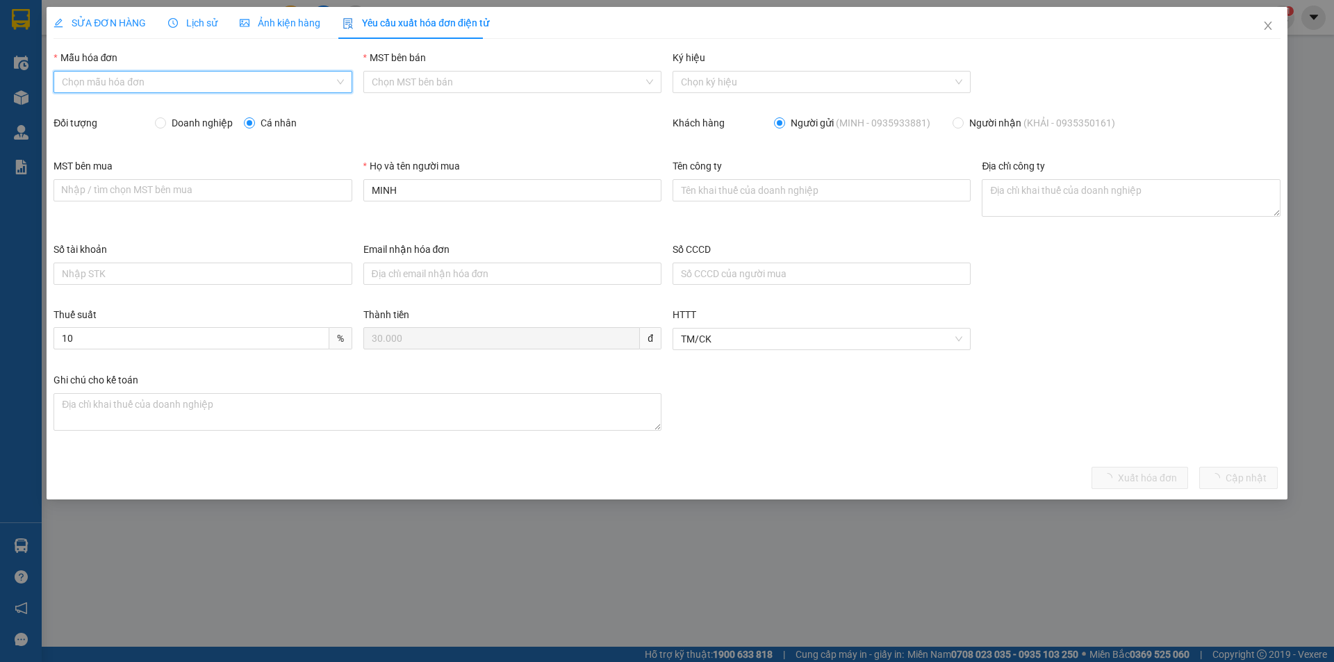
drag, startPoint x: 124, startPoint y: 80, endPoint x: 122, endPoint y: 95, distance: 15.5
click at [126, 80] on input "Mẫu hóa đơn" at bounding box center [198, 82] width 272 height 21
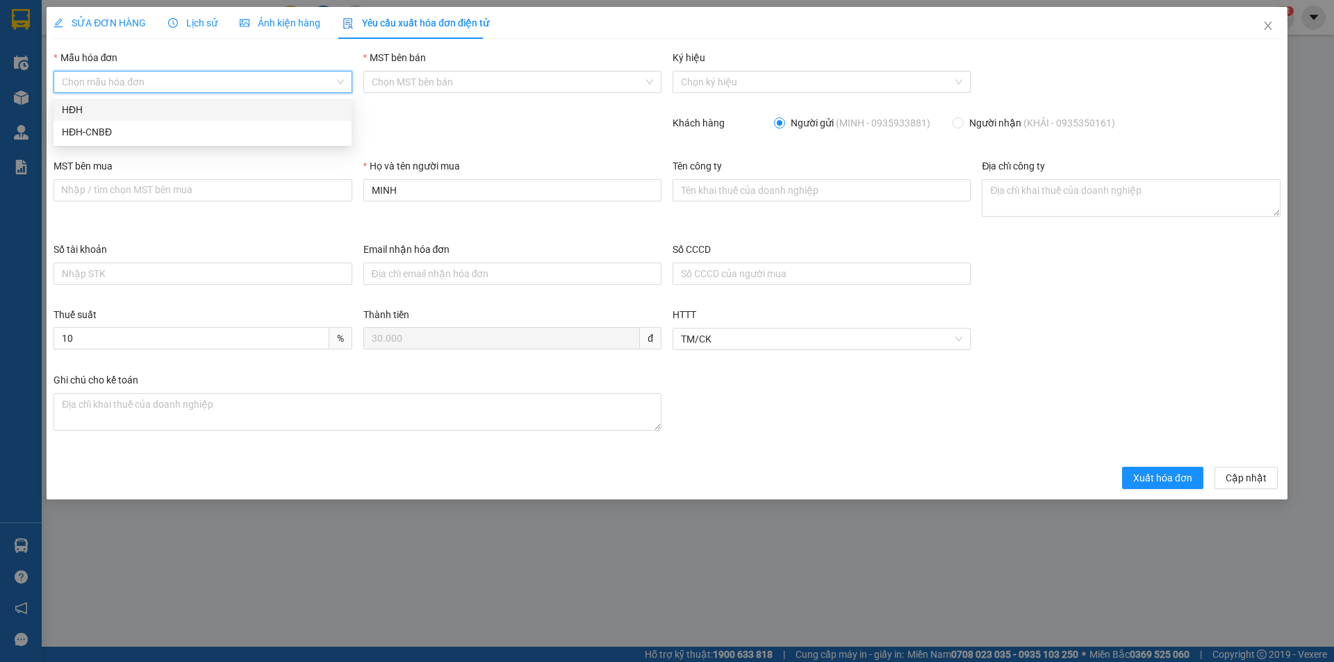
drag, startPoint x: 119, startPoint y: 108, endPoint x: 211, endPoint y: 135, distance: 95.6
click at [119, 108] on div "HĐH" at bounding box center [202, 109] width 281 height 15
type input "8"
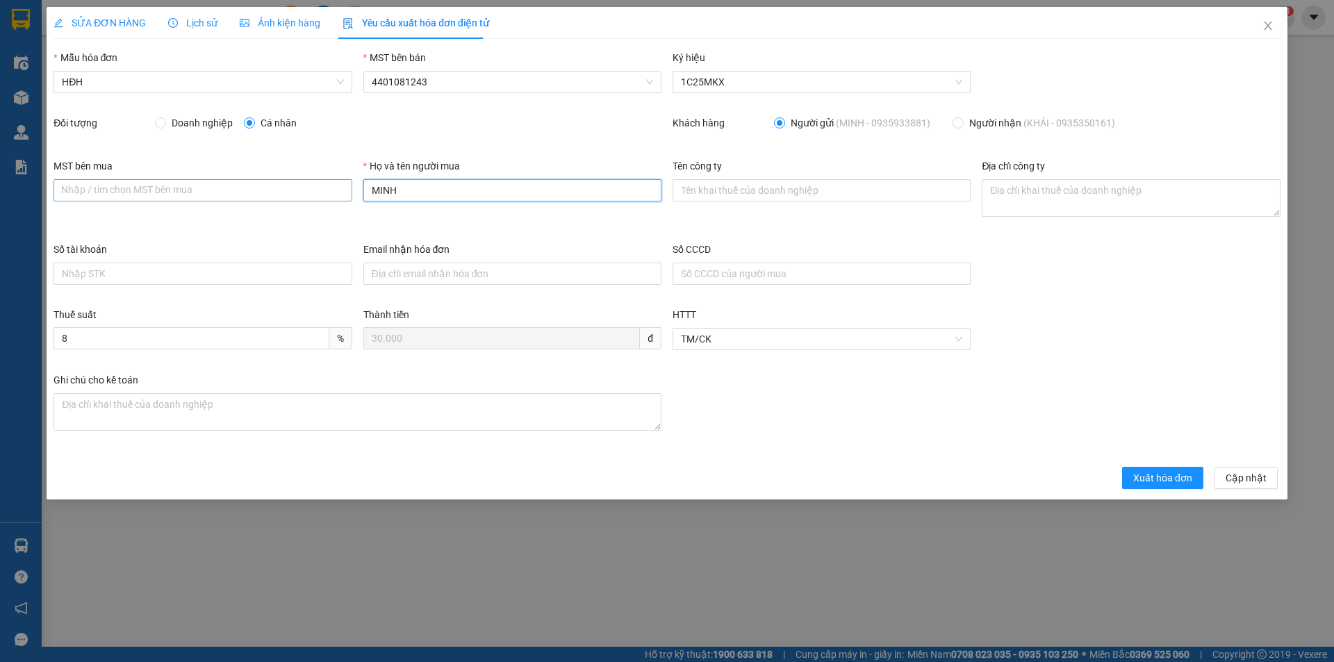
drag, startPoint x: 435, startPoint y: 194, endPoint x: 340, endPoint y: 198, distance: 94.6
click at [341, 198] on div "MST bên mua Nhập / tìm chọn MST bên mua Họ và tên người mua MINH Tên công ty Đị…" at bounding box center [667, 199] width 1238 height 83
type input "Người mua không lấy hóa đơn"
click at [1167, 483] on span "Xuất hóa đơn" at bounding box center [1162, 477] width 59 height 15
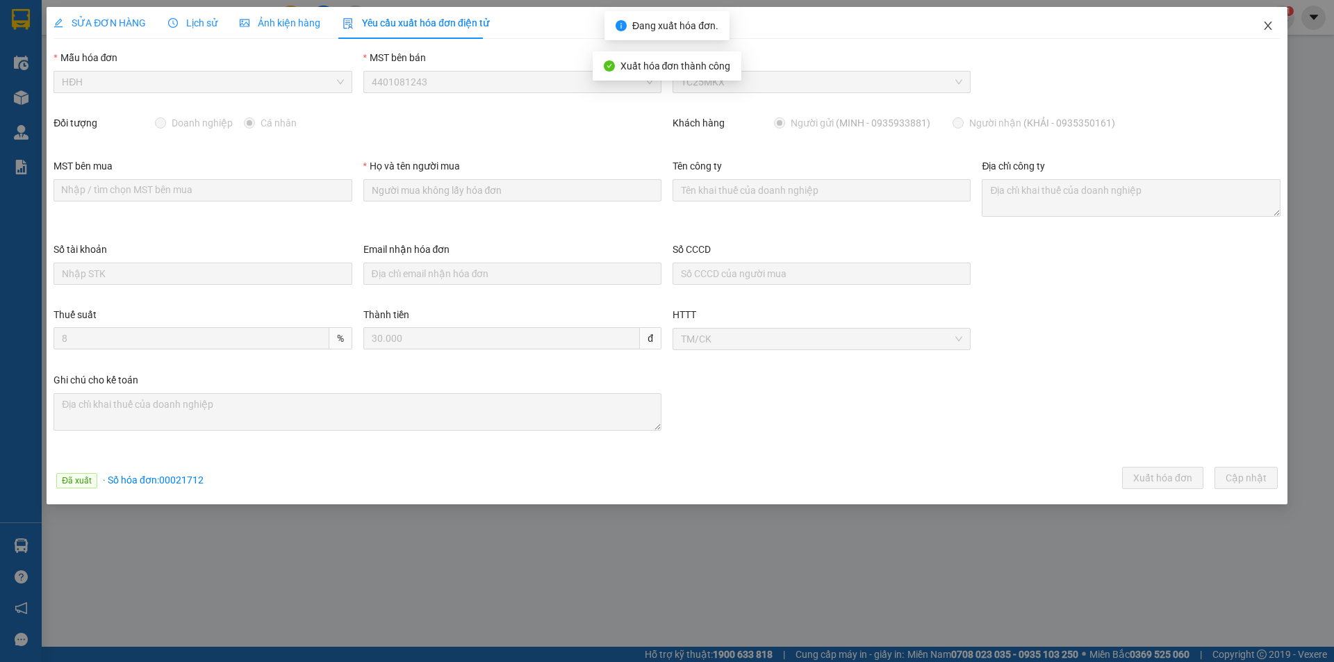
click at [1268, 28] on icon "close" at bounding box center [1267, 25] width 11 height 11
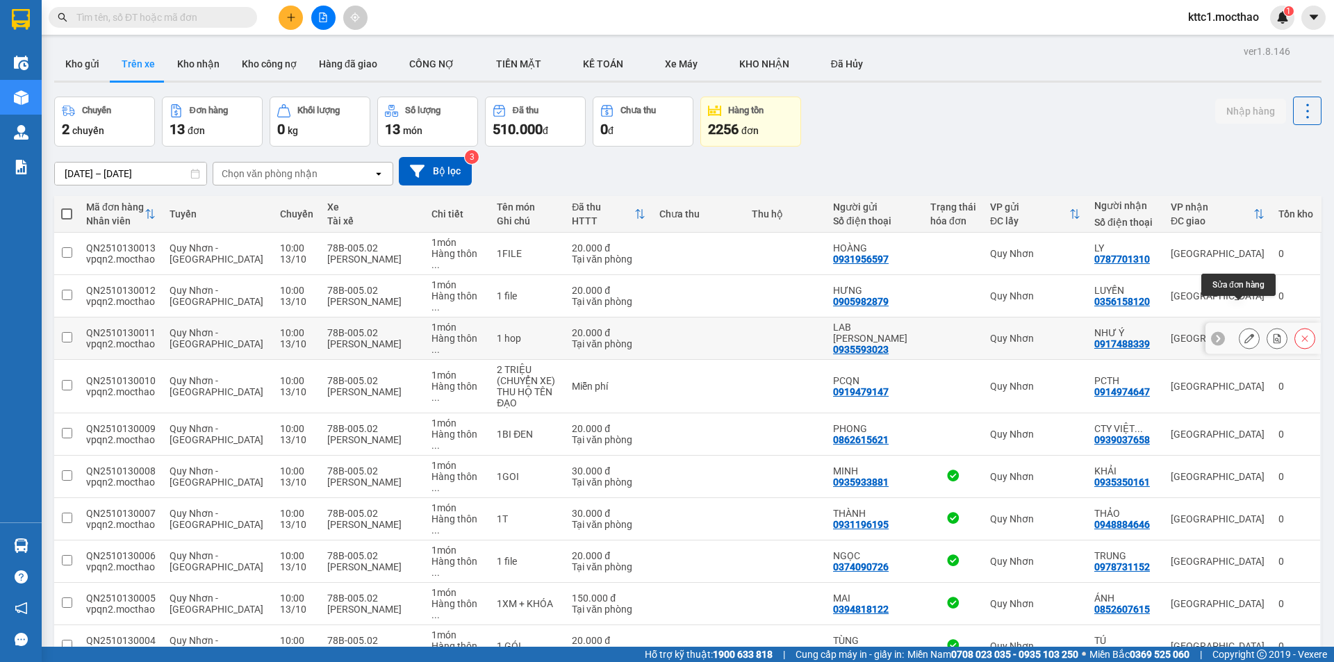
click at [1239, 326] on button at bounding box center [1248, 338] width 19 height 24
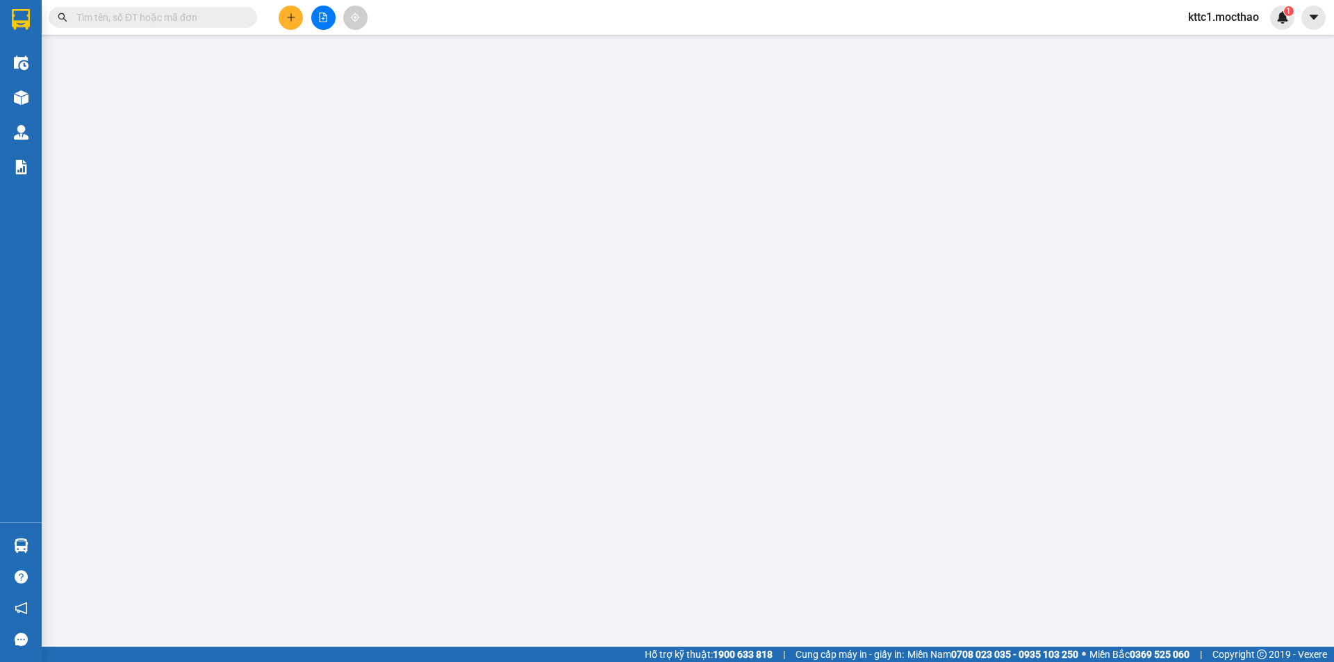
type input "0935593023"
type input "LAB [PERSON_NAME]"
type input "0917488339"
type input "NHƯ Ý"
type input "A"
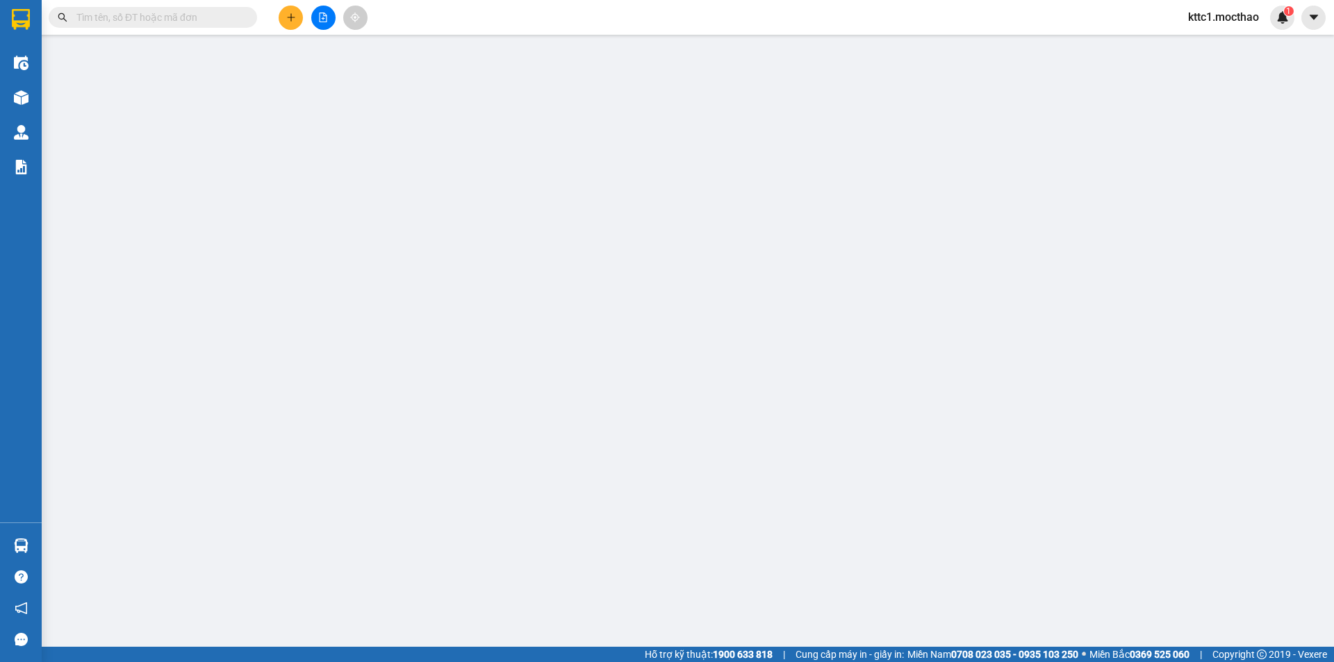
type input "0"
type input "20.000"
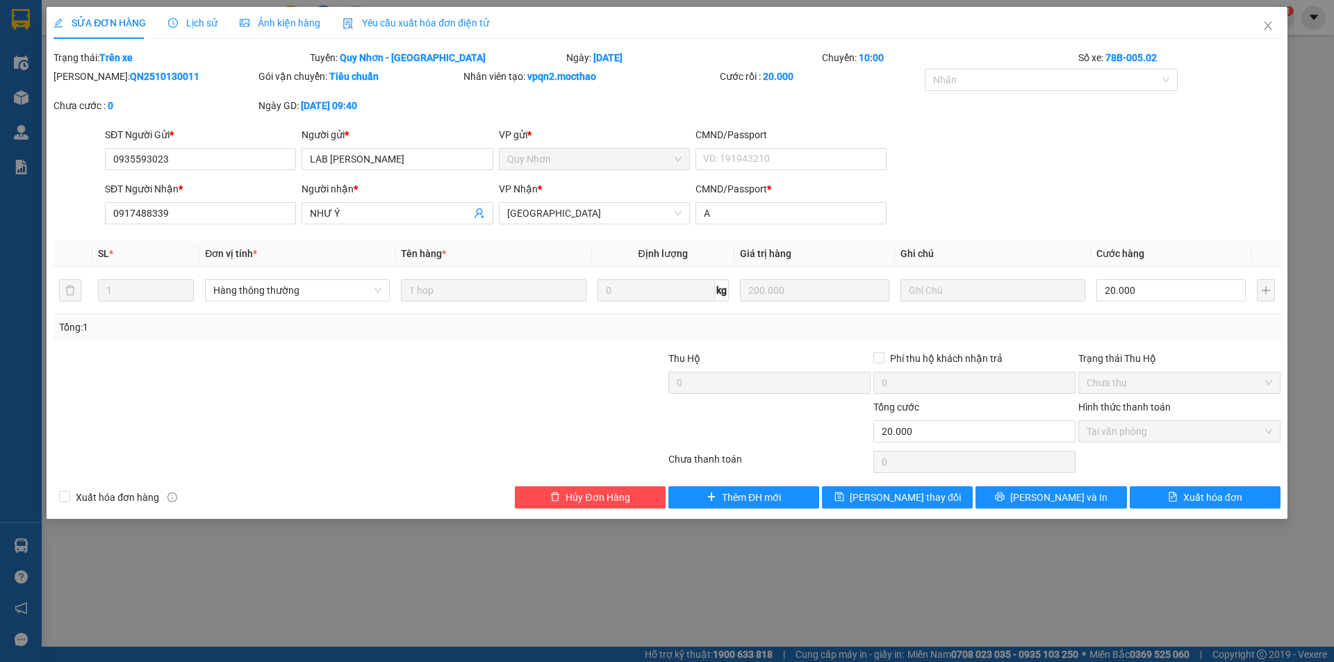
click at [356, 12] on div "Yêu cầu xuất hóa đơn điện tử" at bounding box center [415, 23] width 147 height 32
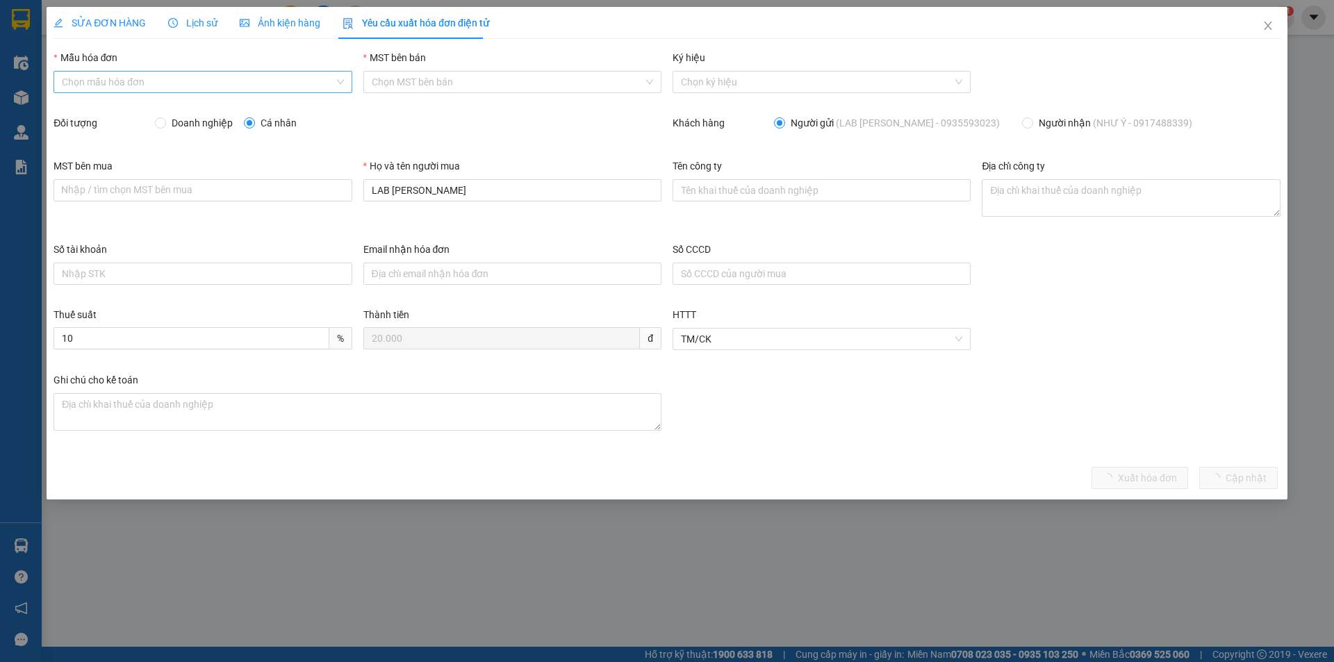
click at [152, 89] on input "Mẫu hóa đơn" at bounding box center [198, 82] width 272 height 21
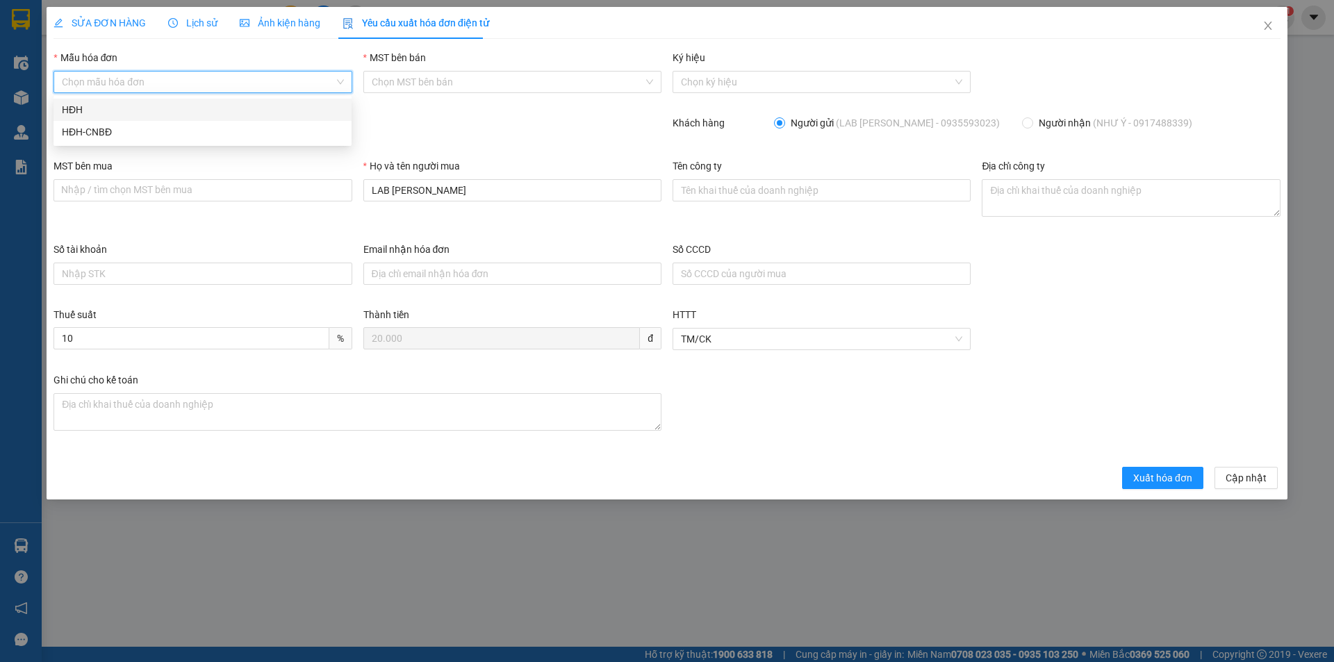
click at [144, 109] on div "HĐH" at bounding box center [202, 109] width 281 height 15
type input "8"
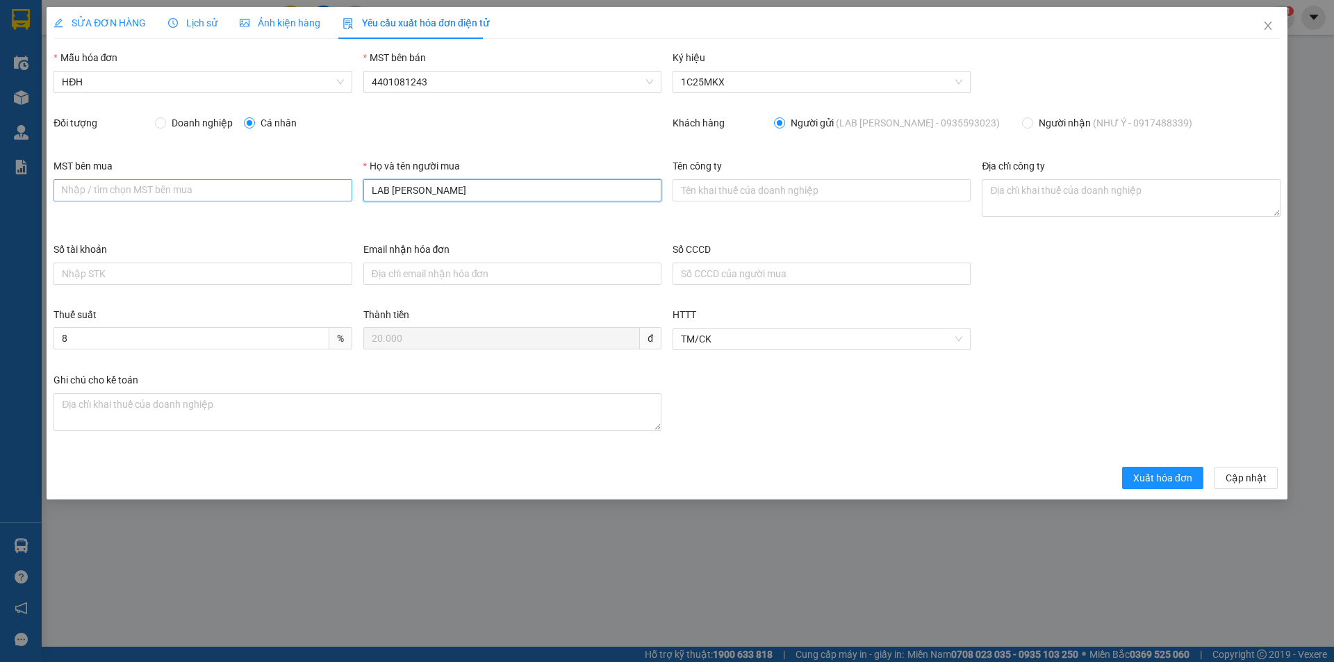
drag, startPoint x: 448, startPoint y: 194, endPoint x: 337, endPoint y: 197, distance: 111.2
click at [337, 197] on div "MST bên mua Nhập / tìm chọn MST bên mua Họ và tên người mua LAB HOÀNG BẢO Tên c…" at bounding box center [667, 199] width 1238 height 83
type input "Người mua không lấy hóa đơn"
click at [1149, 472] on span "Xuất hóa đơn" at bounding box center [1162, 477] width 59 height 15
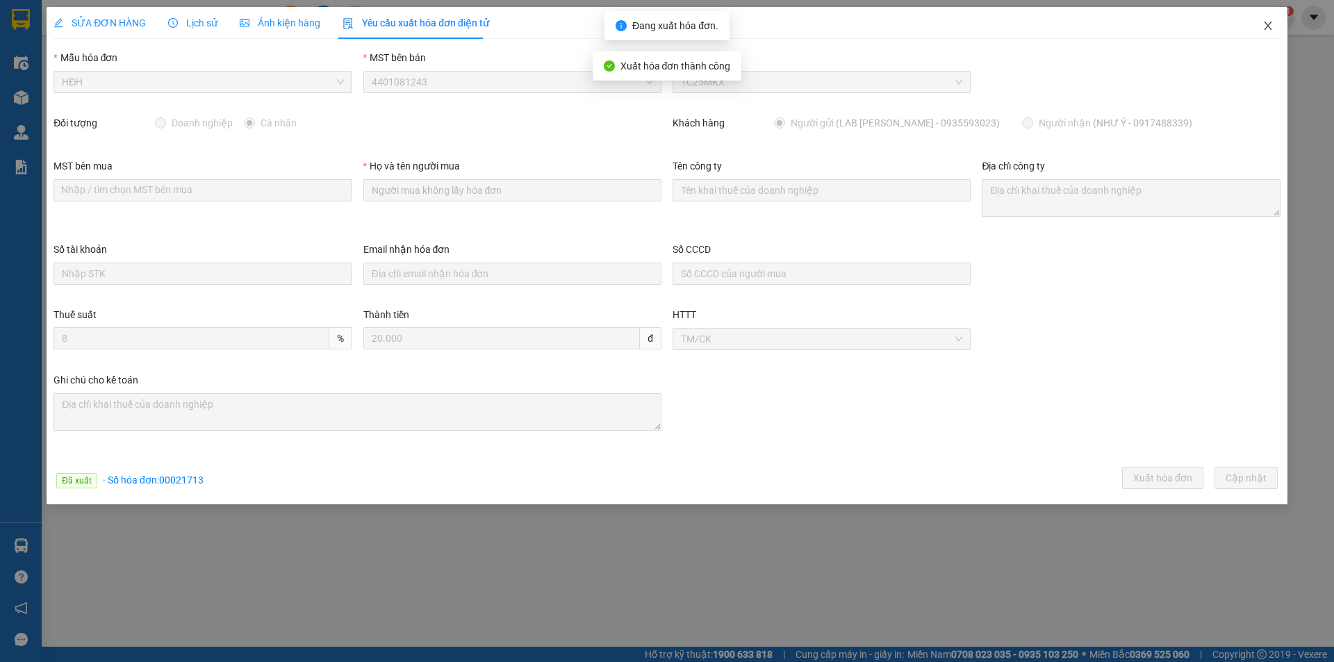
click at [1269, 28] on icon "close" at bounding box center [1268, 26] width 8 height 8
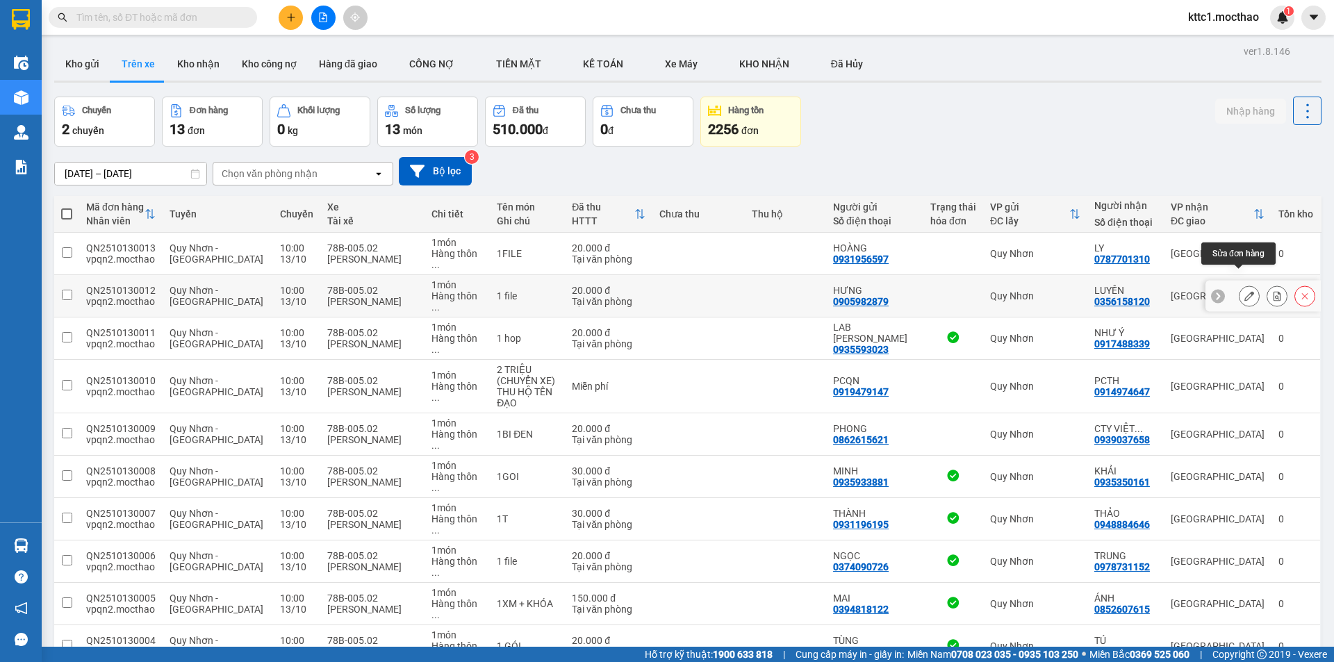
click at [1244, 291] on icon at bounding box center [1249, 296] width 10 height 10
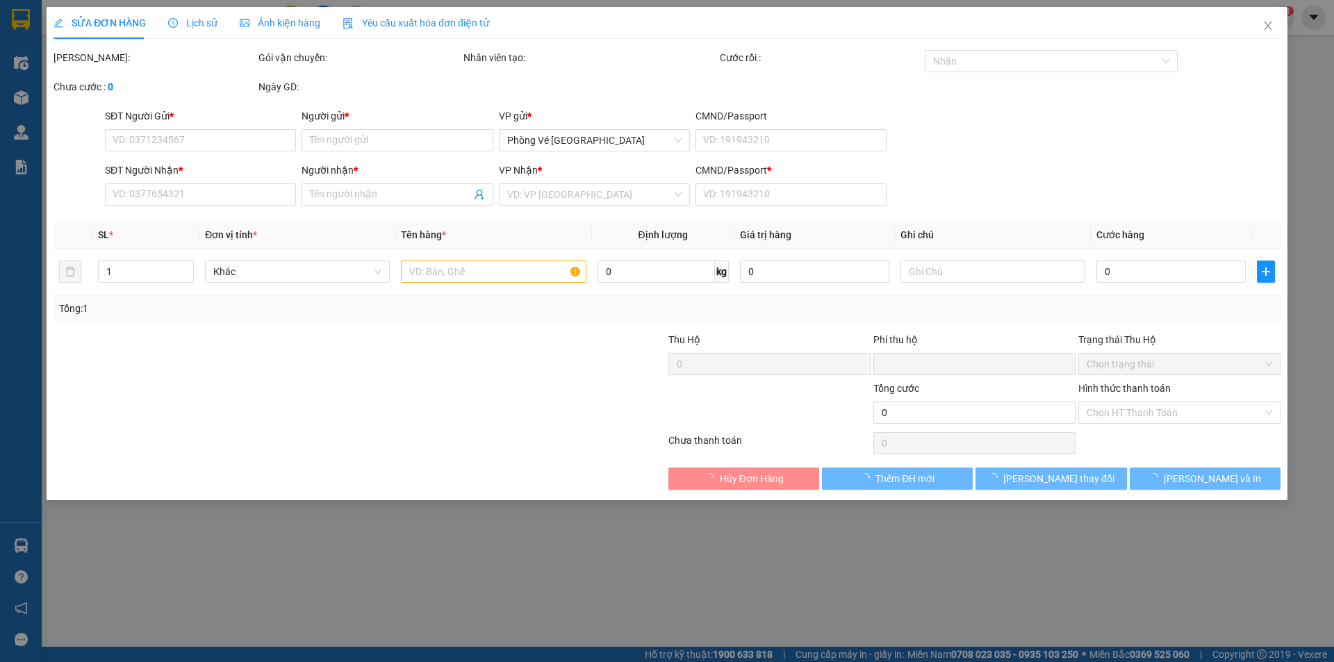
type input "0905982879"
type input "HƯNG"
type input "0356158120"
type input "LUYẾN"
type input "a"
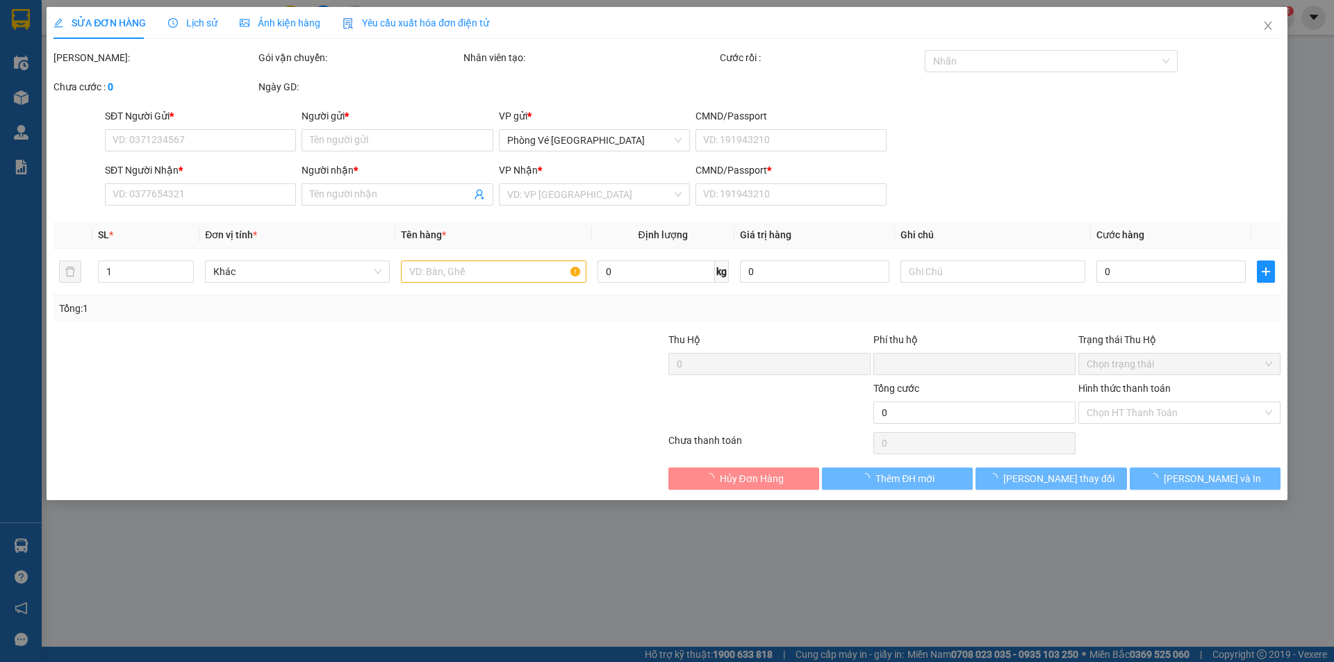
type input "0"
type input "20.000"
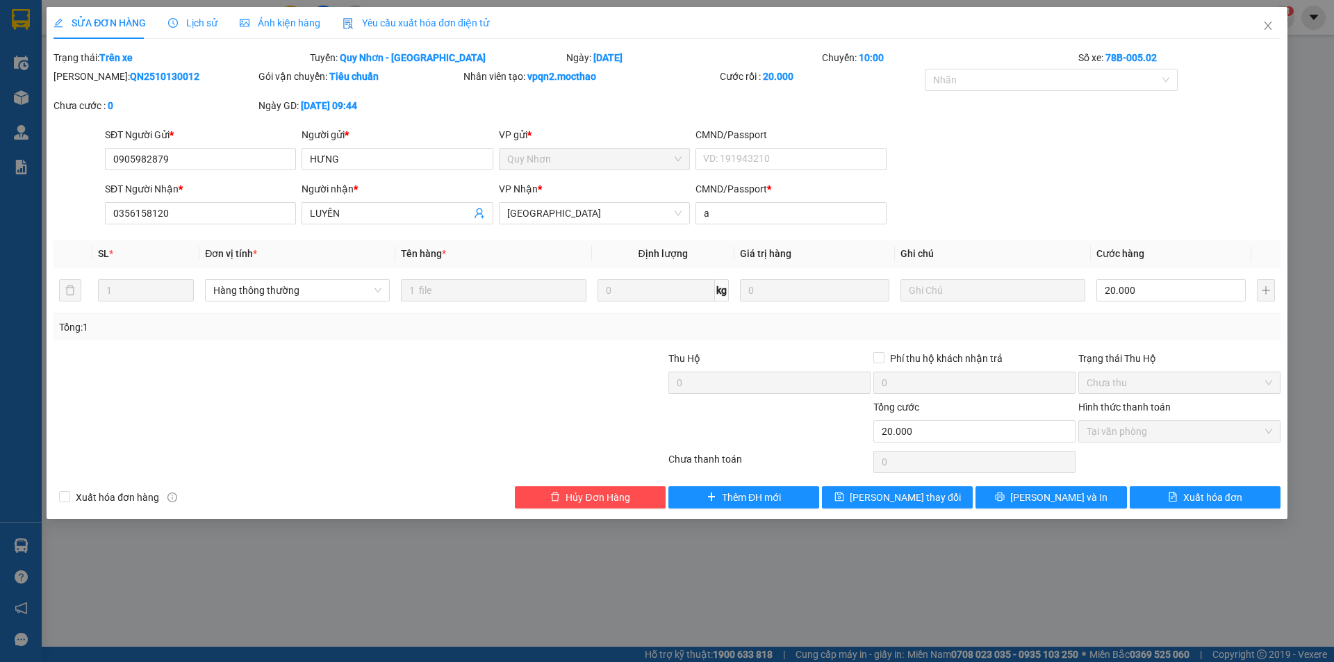
click at [385, 23] on span "Yêu cầu xuất hóa đơn điện tử" at bounding box center [415, 22] width 147 height 11
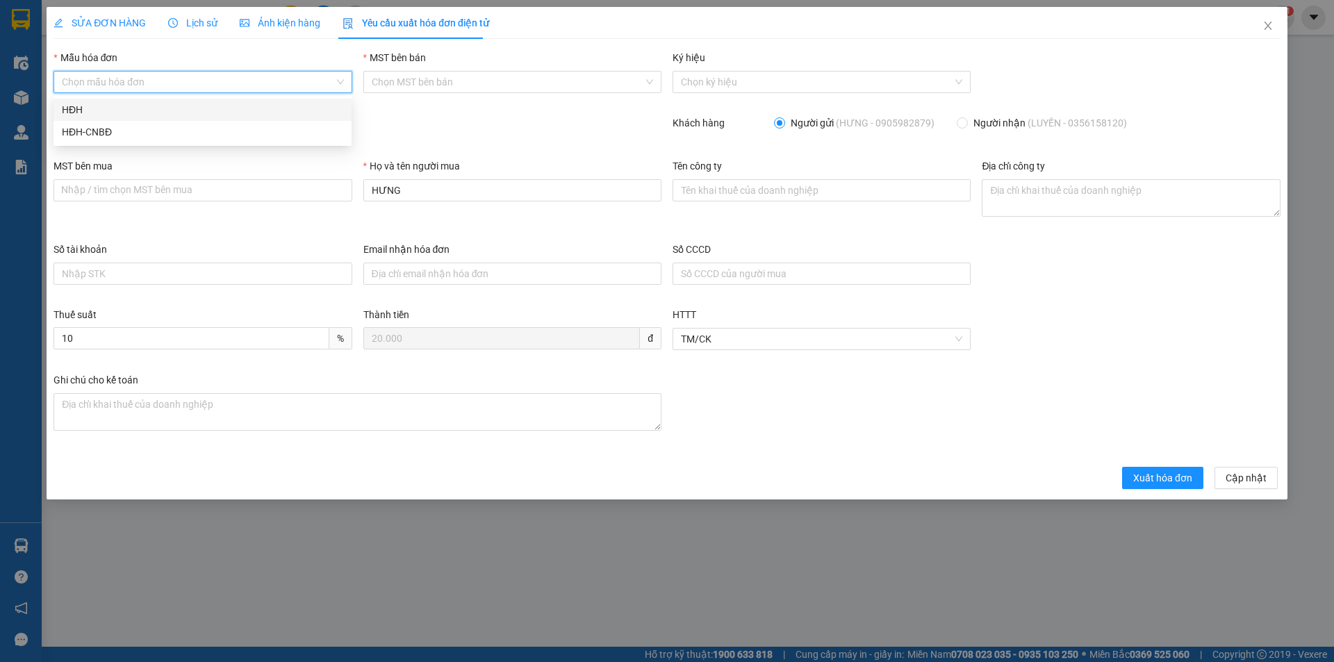
click at [180, 78] on input "Mẫu hóa đơn" at bounding box center [198, 82] width 272 height 21
click at [109, 110] on div "HĐH" at bounding box center [202, 109] width 281 height 15
type input "8"
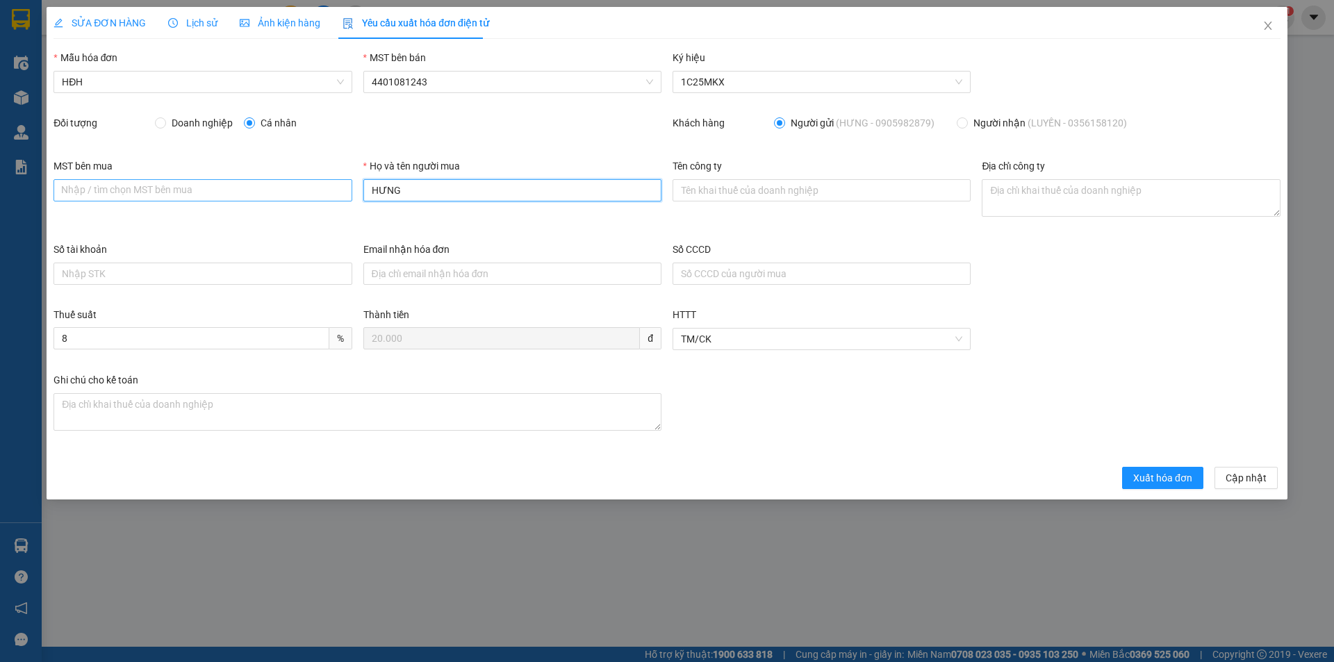
drag, startPoint x: 351, startPoint y: 195, endPoint x: 303, endPoint y: 192, distance: 48.7
click at [303, 192] on div "MST bên mua Nhập / tìm chọn MST bên mua Họ và tên người mua HƯNG Tên công ty Đị…" at bounding box center [667, 199] width 1238 height 83
type input "Người mua không lấy hóa đơn"
click at [1164, 477] on span "Xuất hóa đơn" at bounding box center [1162, 477] width 59 height 15
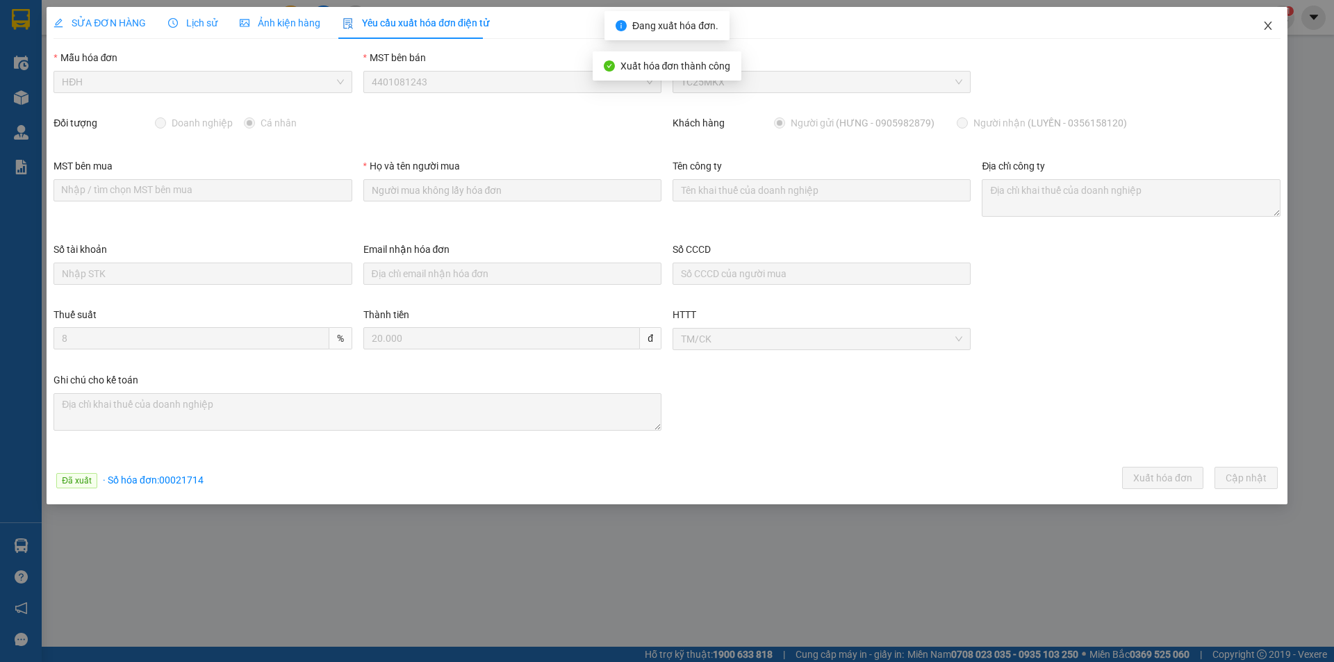
click at [1269, 23] on icon "close" at bounding box center [1267, 25] width 11 height 11
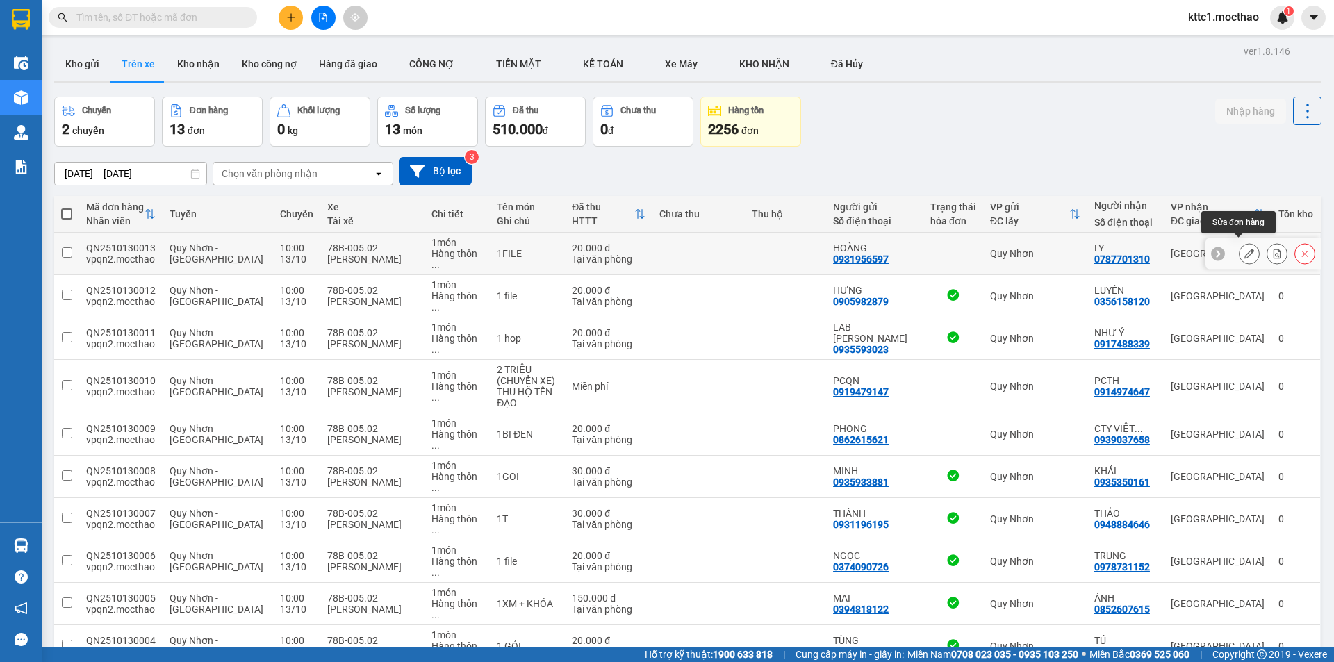
click at [1244, 249] on icon at bounding box center [1249, 254] width 10 height 10
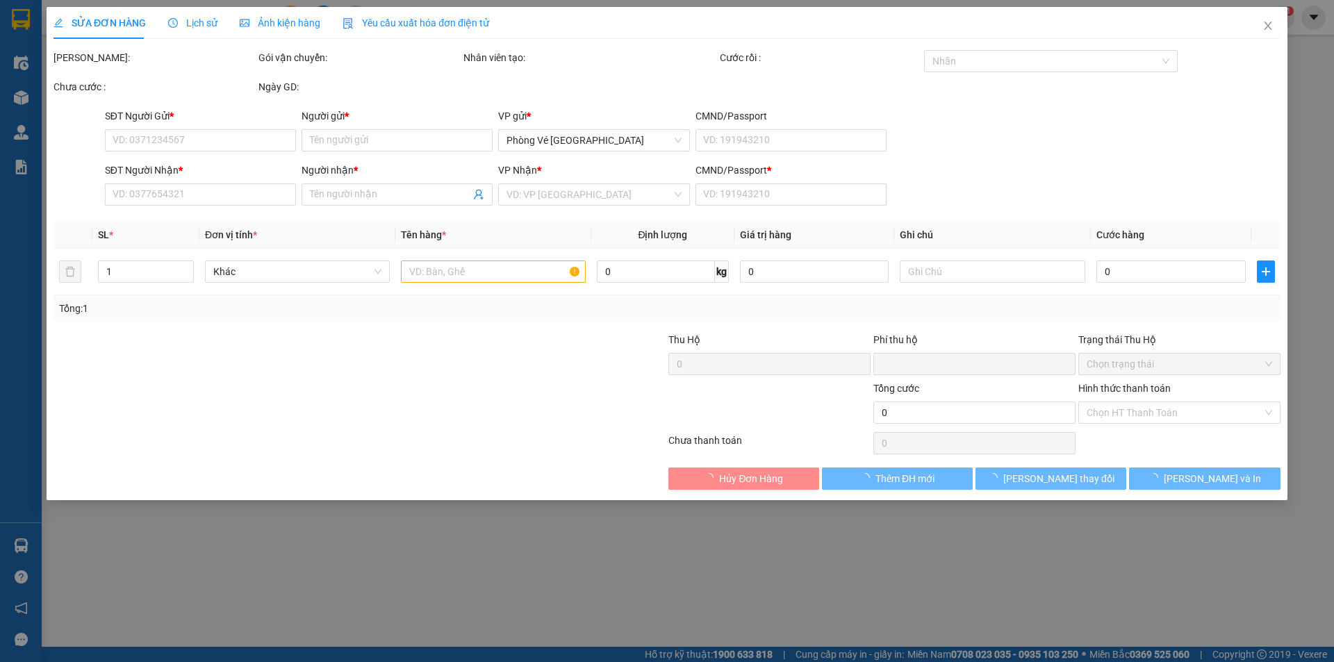
type input "0931956597"
type input "HOÀNG"
type input "0787701310"
type input "LY"
type input "T"
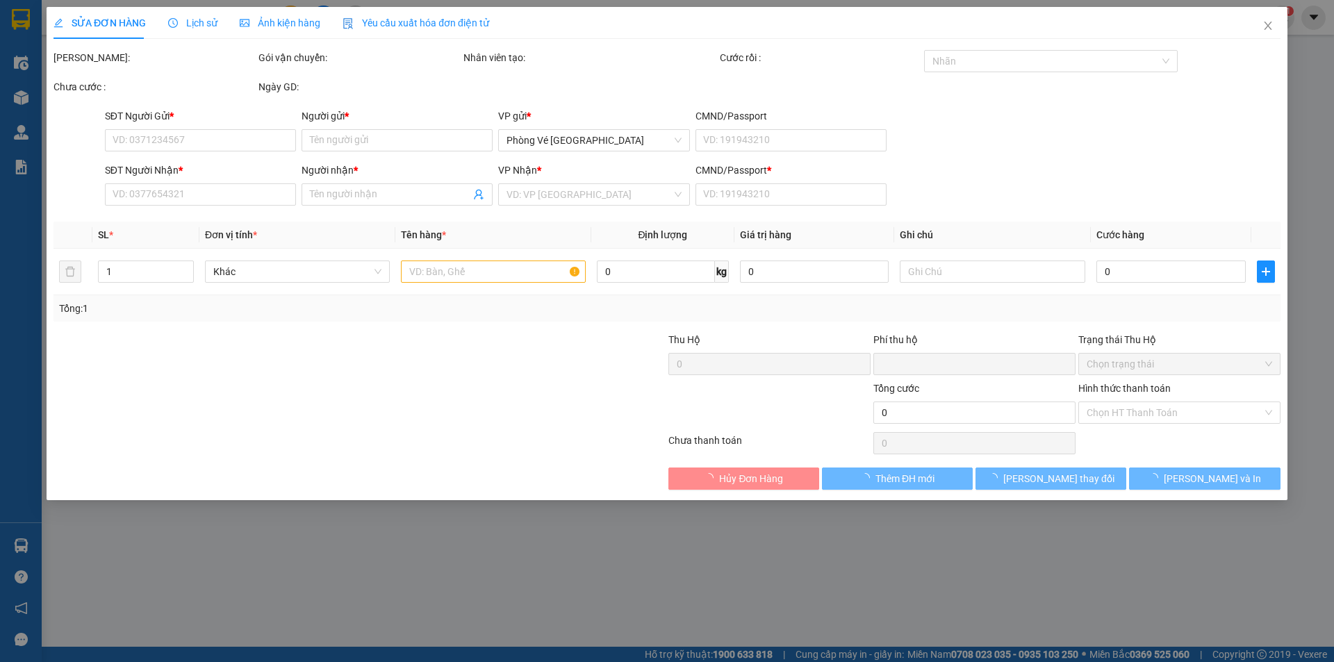
type input "0"
type input "20.000"
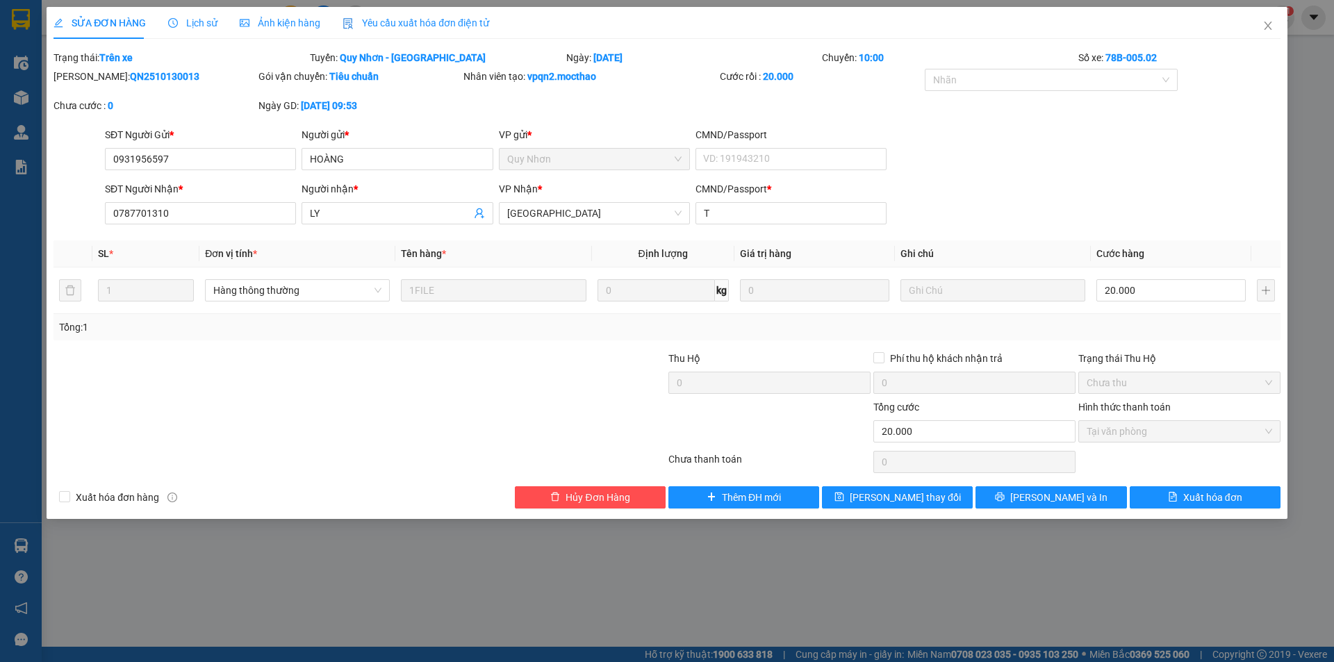
click at [390, 30] on div "Yêu cầu xuất hóa đơn điện tử" at bounding box center [415, 22] width 147 height 15
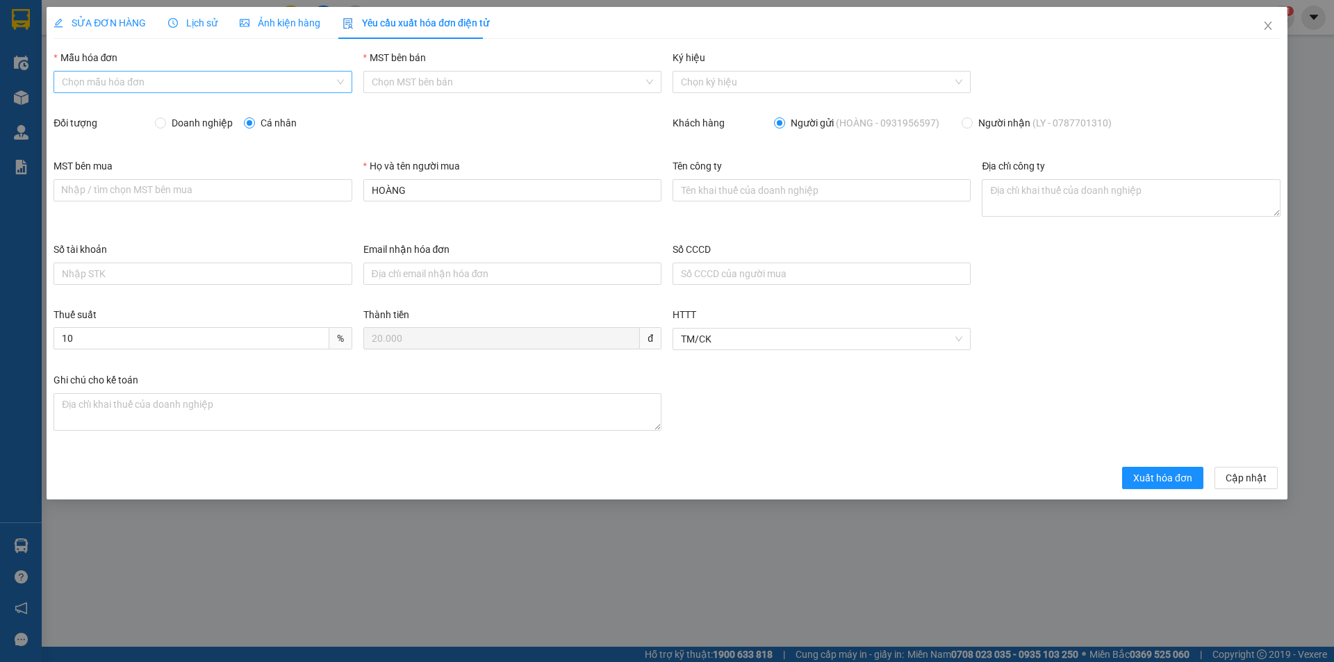
click at [132, 83] on input "Mẫu hóa đơn" at bounding box center [198, 82] width 272 height 21
click at [120, 112] on div "HĐH" at bounding box center [202, 109] width 281 height 15
type input "8"
drag, startPoint x: 437, startPoint y: 198, endPoint x: 310, endPoint y: 197, distance: 127.1
click at [313, 198] on div "MST bên mua Nhập / tìm chọn MST bên mua Họ và tên người mua HOÀNG Tên công ty Đ…" at bounding box center [667, 199] width 1238 height 83
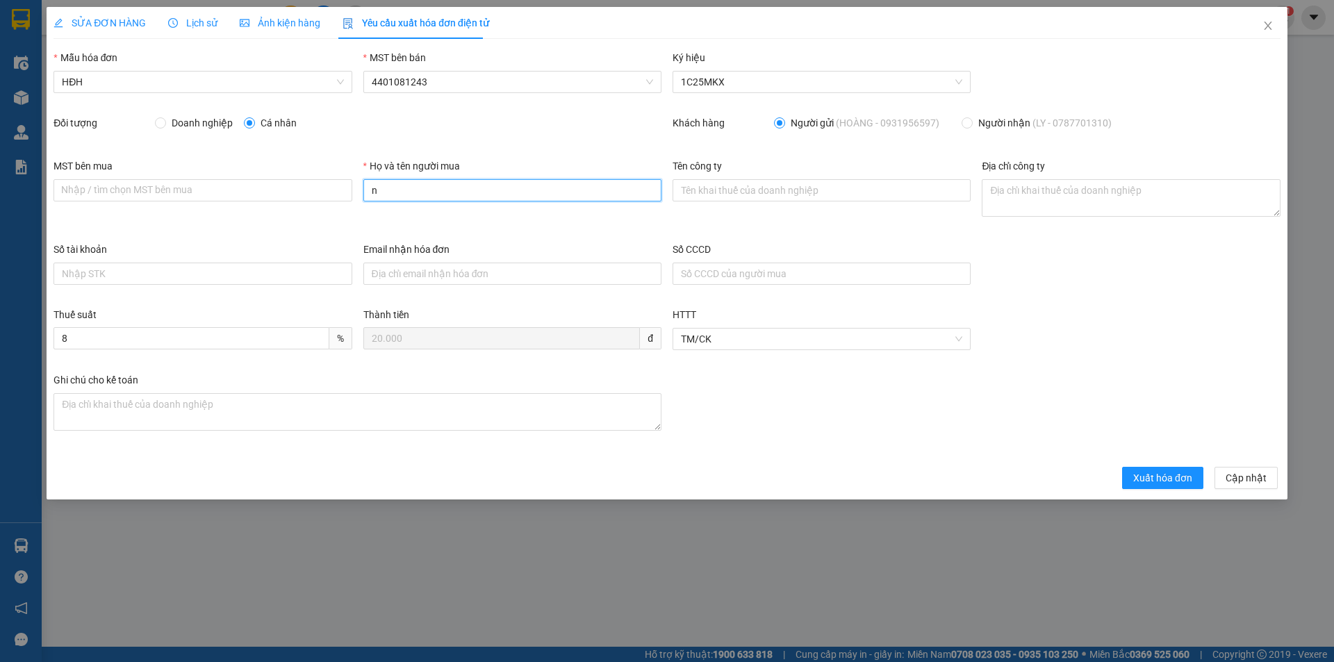
type input "Người mua không lấy hóa đơn"
click at [1170, 469] on button "Xuất hóa đơn" at bounding box center [1162, 478] width 81 height 22
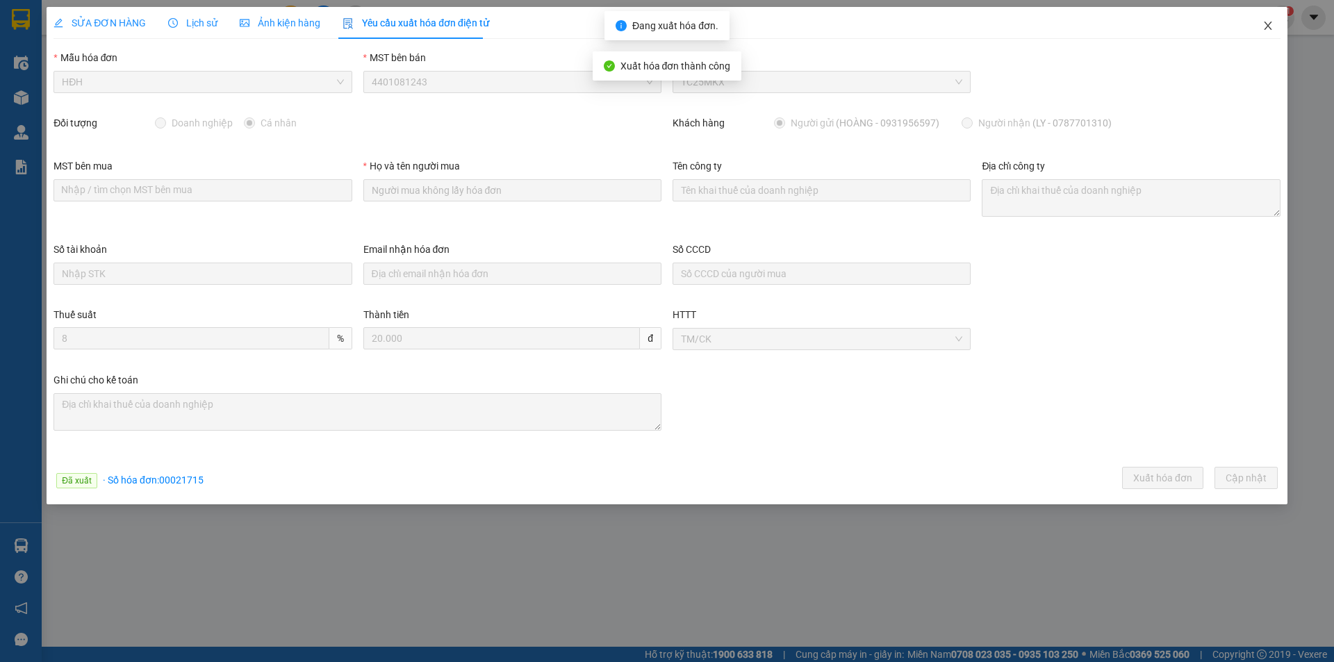
click at [1270, 24] on icon "close" at bounding box center [1268, 26] width 8 height 8
